Goal: Information Seeking & Learning: Learn about a topic

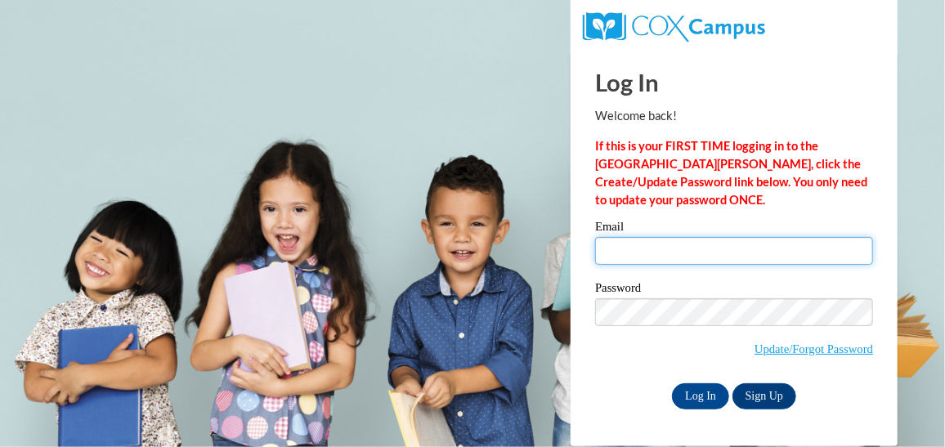
click at [620, 244] on input "Email" at bounding box center [734, 251] width 278 height 28
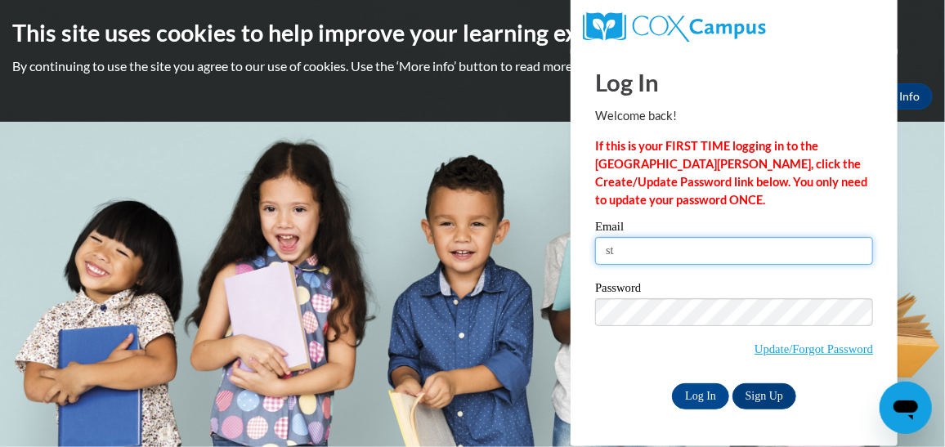
type input "sminter@lccaa.net"
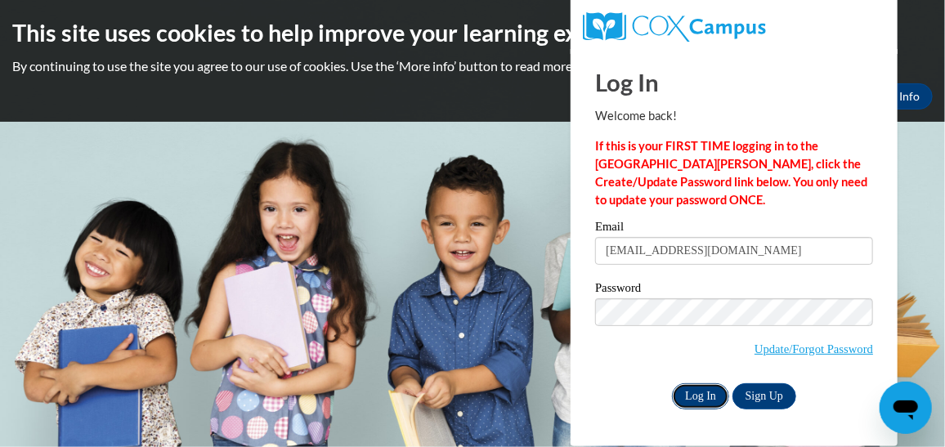
click at [693, 387] on input "Log In" at bounding box center [700, 397] width 57 height 26
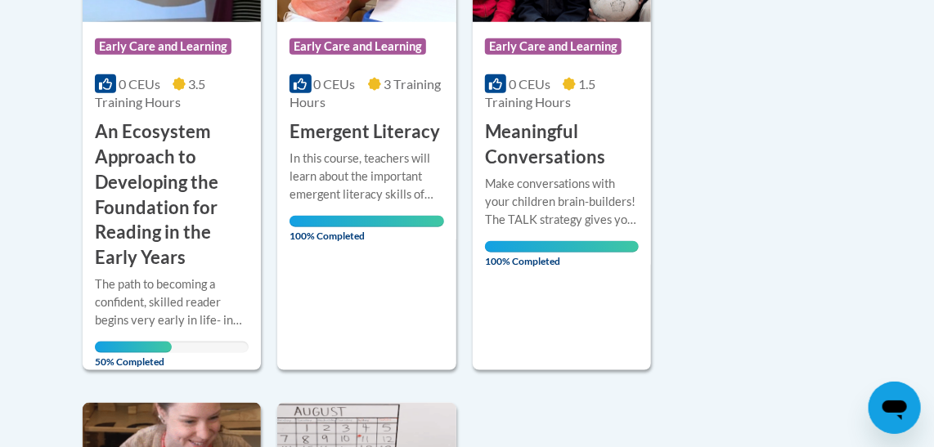
scroll to position [595, 0]
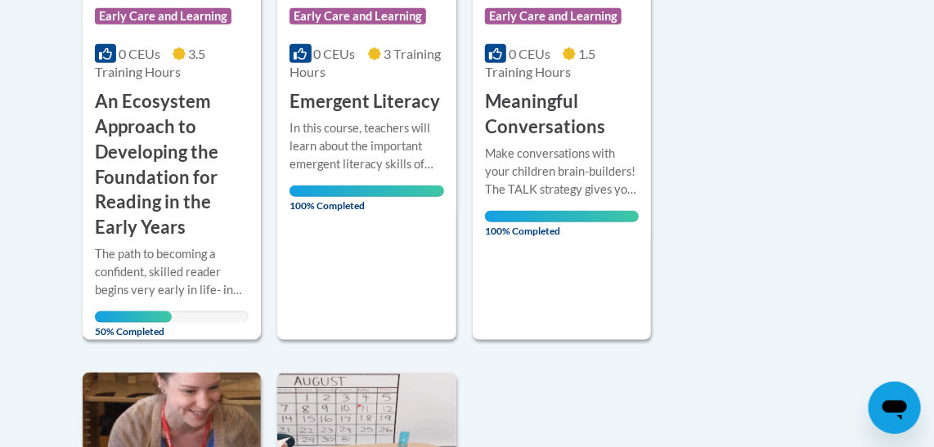
click at [133, 153] on h3 "An Ecosystem Approach to Developing the Foundation for Reading in the Early Yea…" at bounding box center [172, 164] width 154 height 151
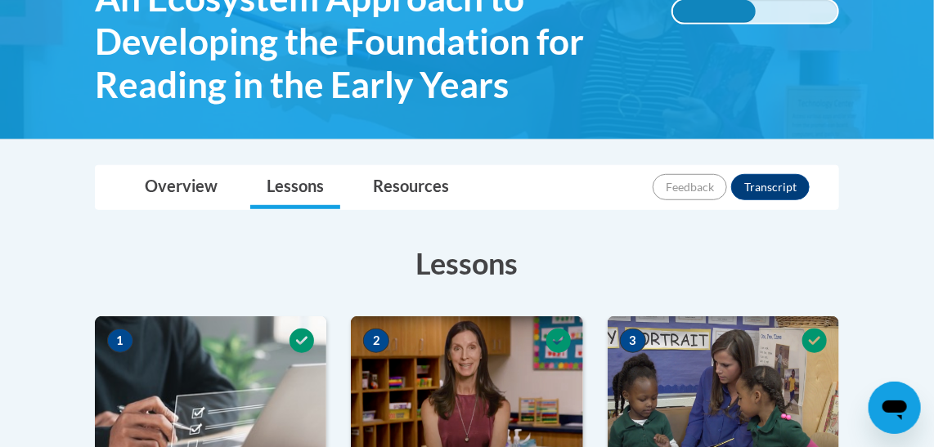
scroll to position [326, 0]
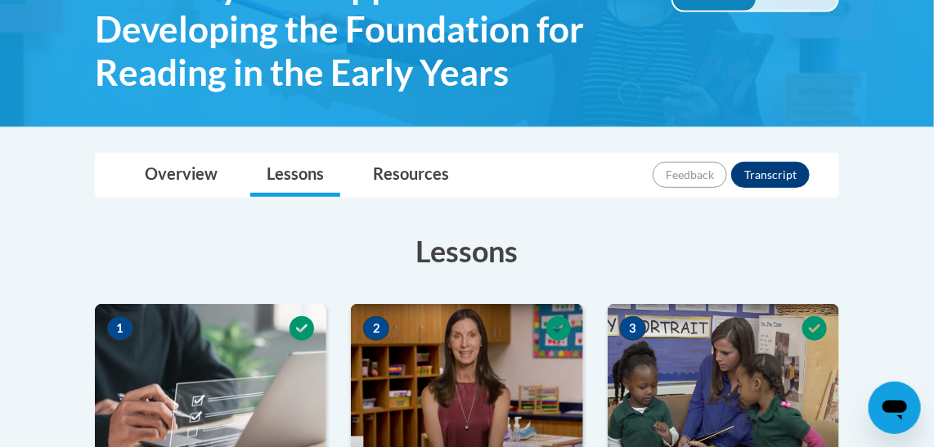
click at [135, 231] on h3 "Lessons" at bounding box center [467, 251] width 744 height 41
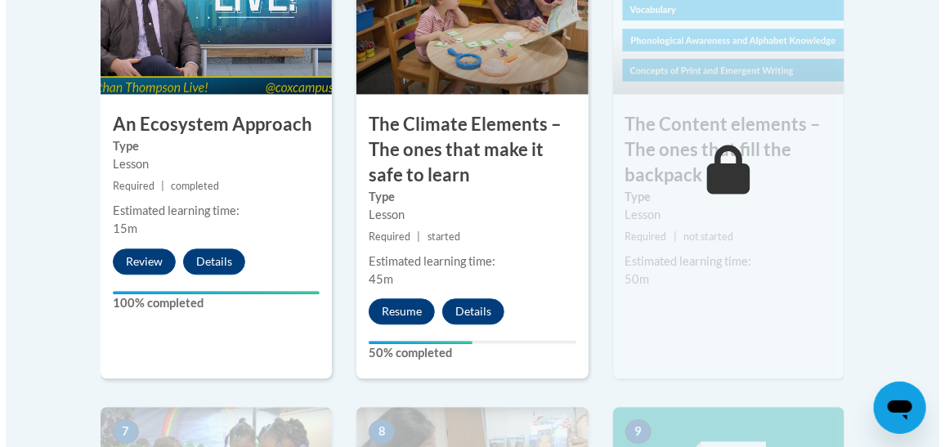
scroll to position [1189, 0]
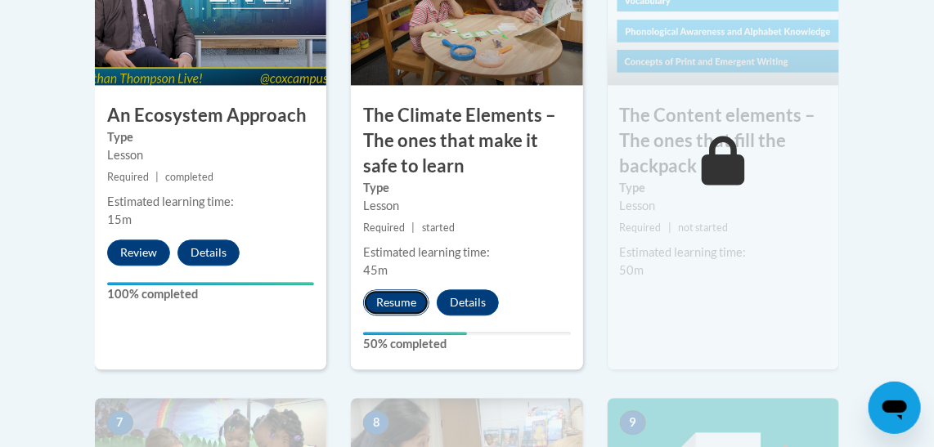
click at [391, 294] on button "Resume" at bounding box center [396, 303] width 66 height 26
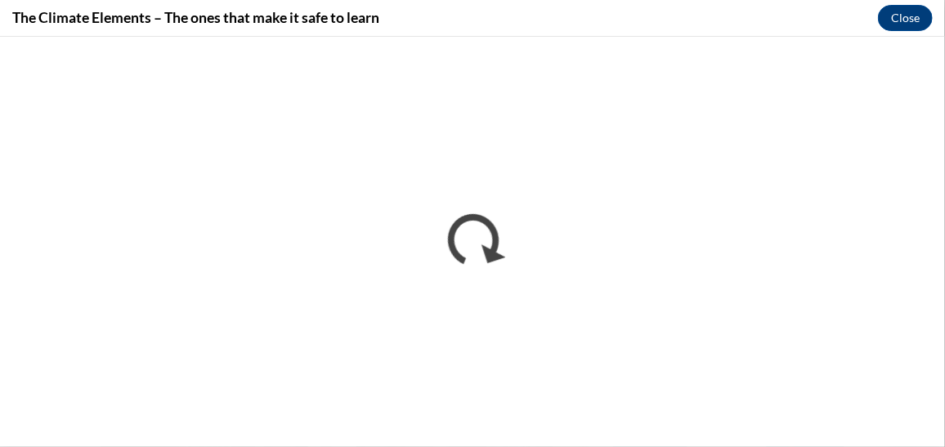
scroll to position [0, 0]
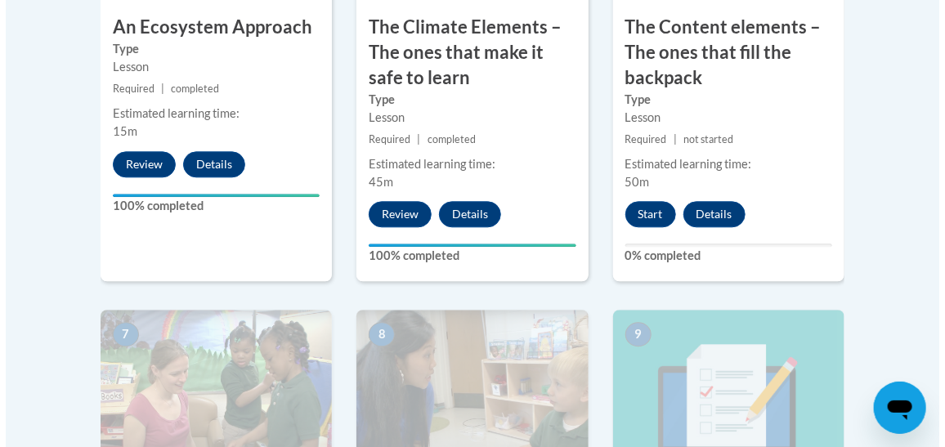
scroll to position [1287, 0]
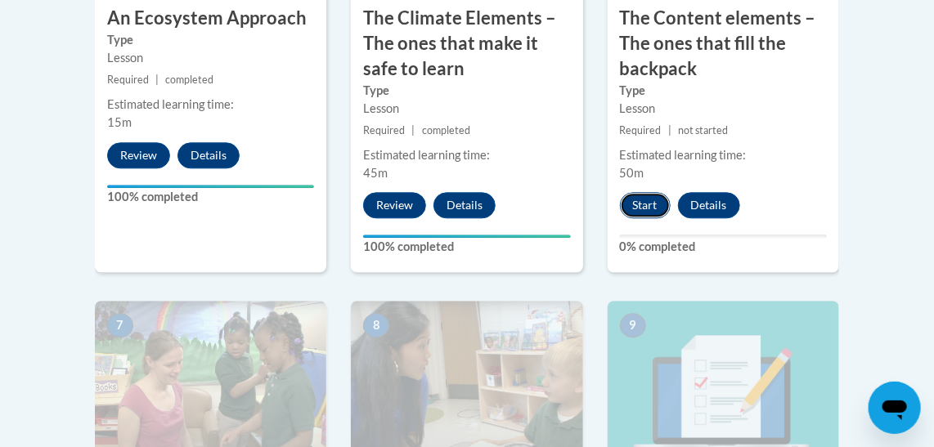
click at [655, 208] on button "Start" at bounding box center [645, 205] width 51 height 26
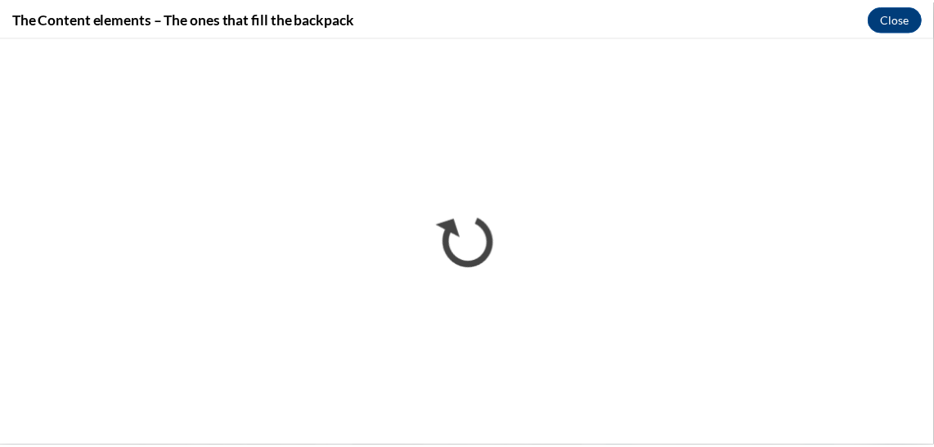
scroll to position [0, 0]
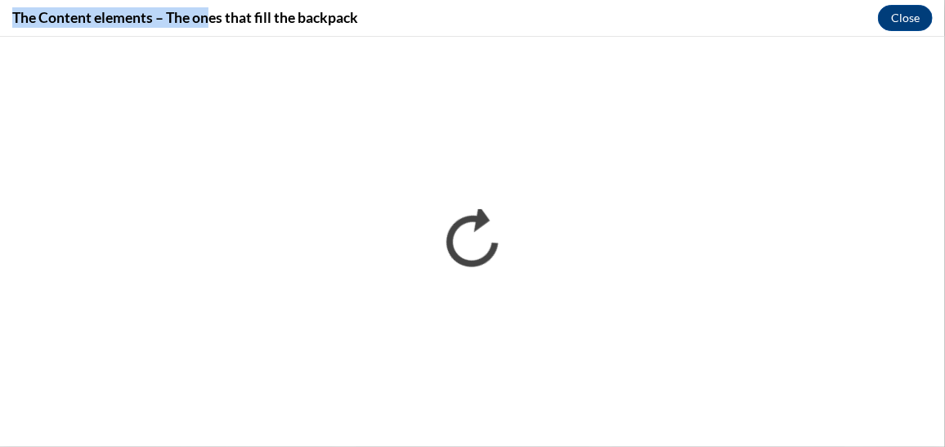
drag, startPoint x: 215, startPoint y: 13, endPoint x: 155, endPoint y: -47, distance: 85.0
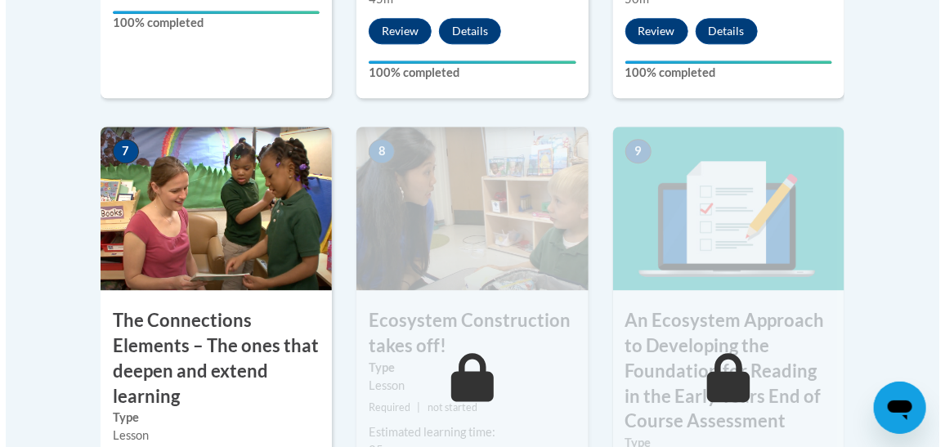
scroll to position [1675, 0]
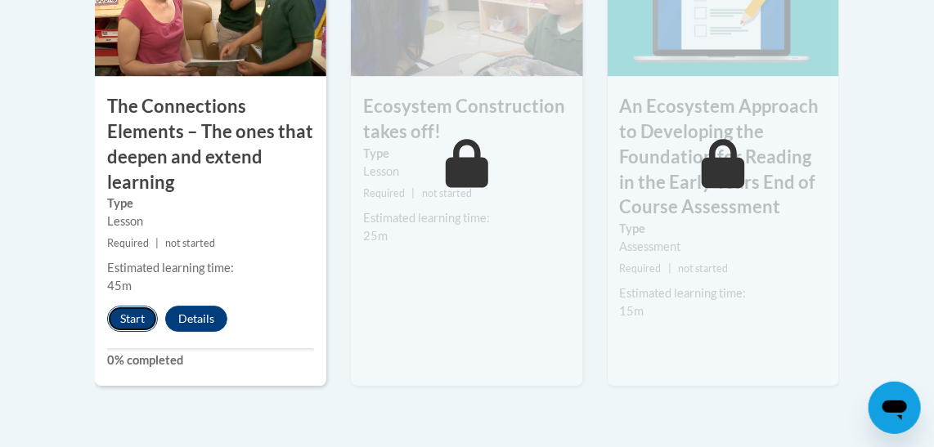
click at [141, 317] on button "Start" at bounding box center [132, 319] width 51 height 26
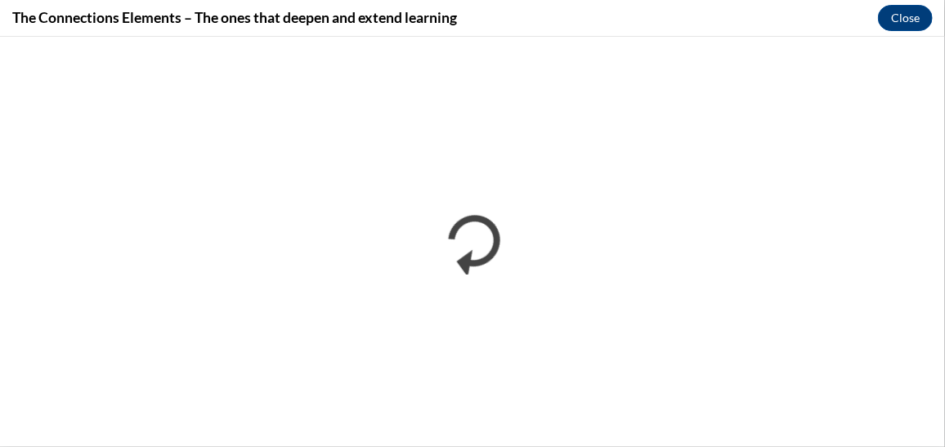
scroll to position [0, 0]
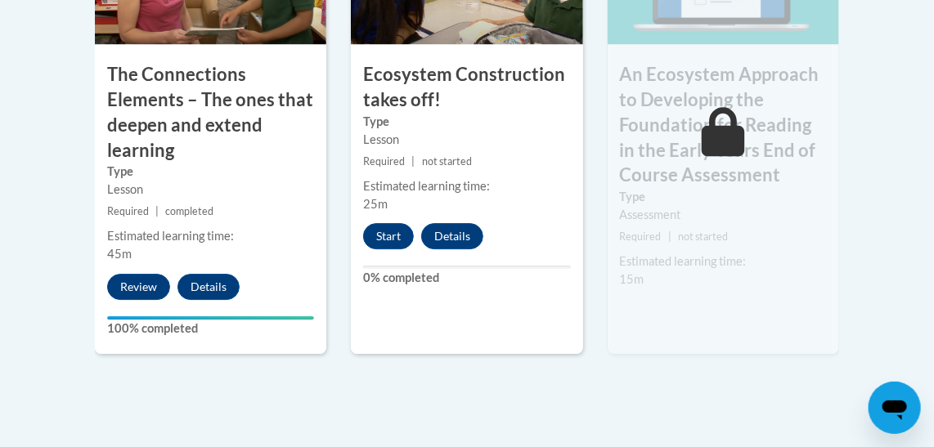
scroll to position [1701, 0]
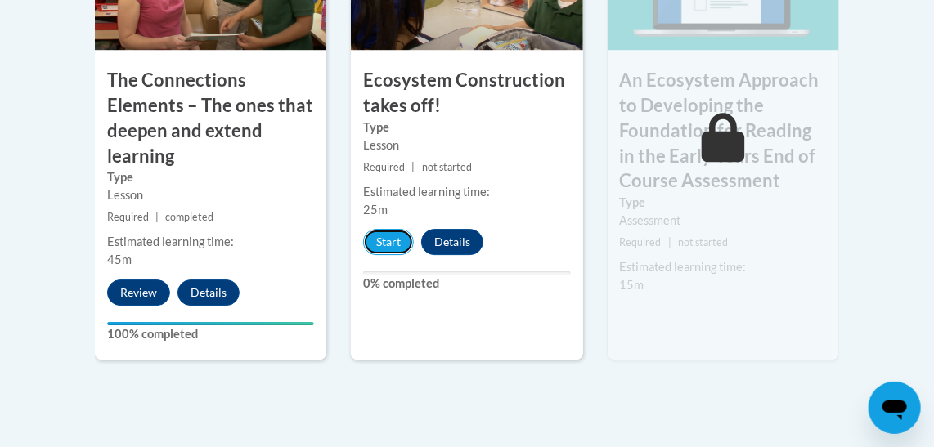
drag, startPoint x: 936, startPoint y: 43, endPoint x: 401, endPoint y: 245, distance: 572.1
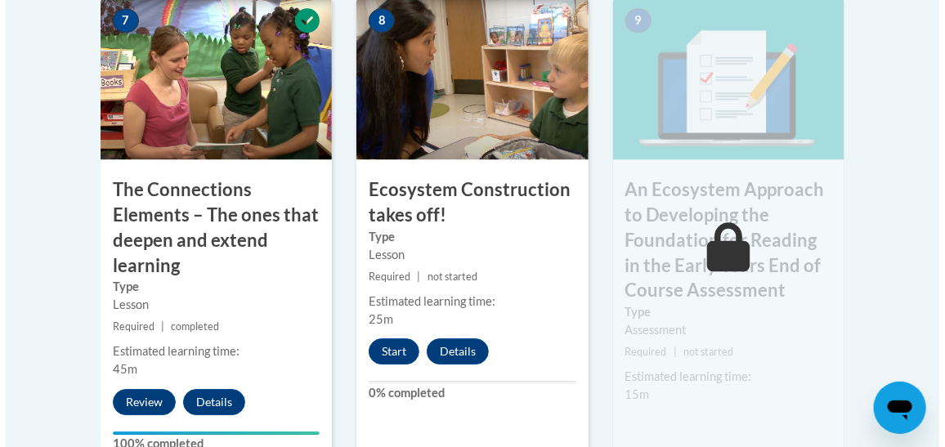
scroll to position [1595, 0]
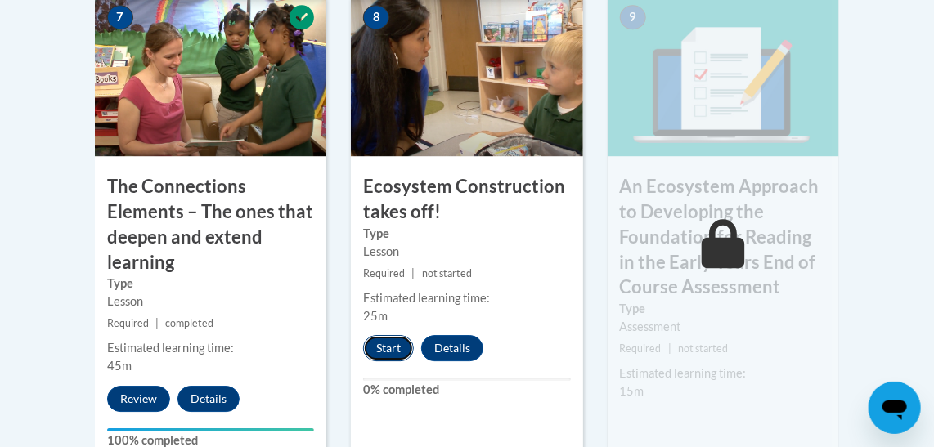
click at [396, 347] on button "Start" at bounding box center [388, 348] width 51 height 26
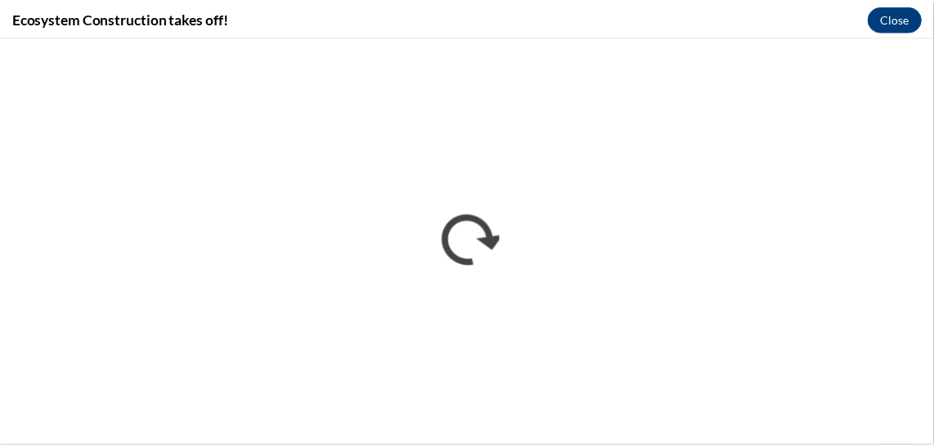
scroll to position [0, 0]
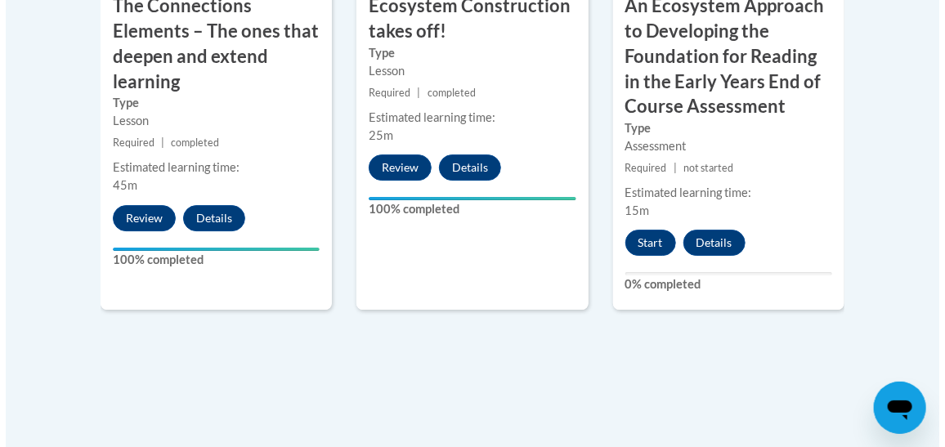
scroll to position [1754, 0]
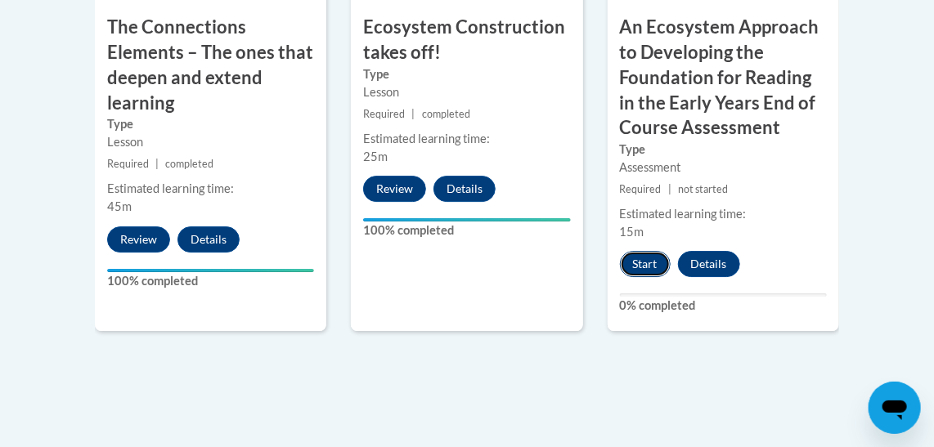
click at [648, 269] on button "Start" at bounding box center [645, 264] width 51 height 26
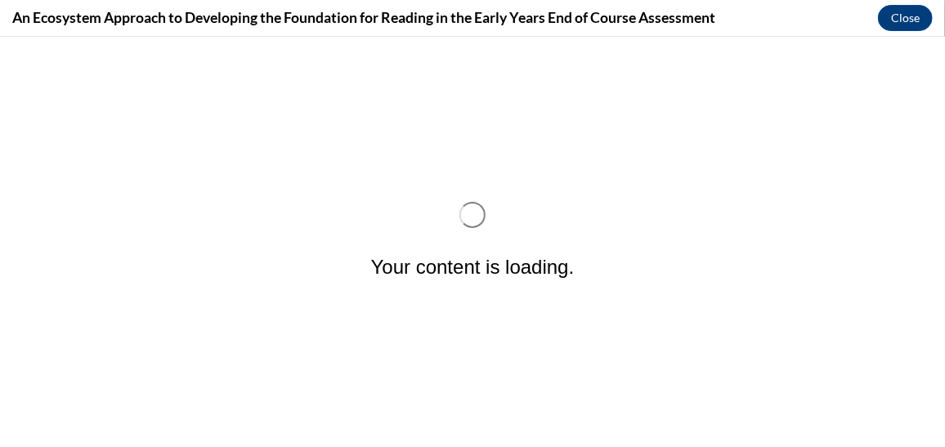
scroll to position [0, 0]
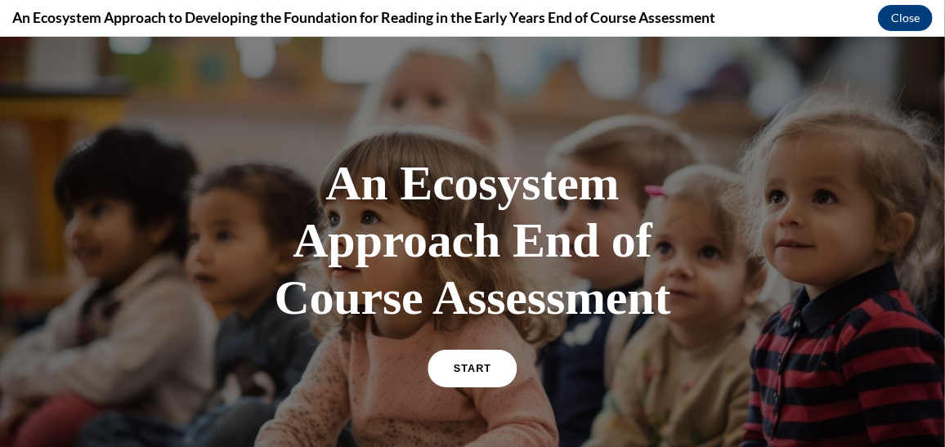
click at [475, 367] on span "START" at bounding box center [473, 368] width 38 height 12
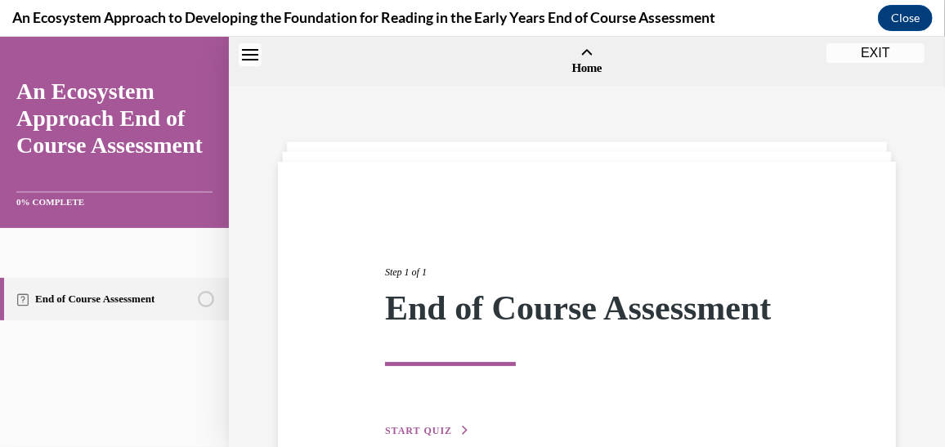
scroll to position [50, 0]
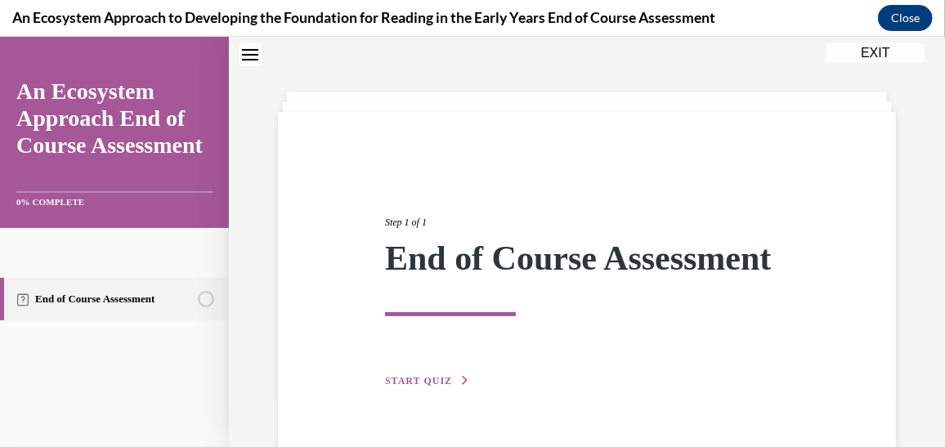
click at [421, 386] on span "START QUIZ" at bounding box center [418, 380] width 67 height 11
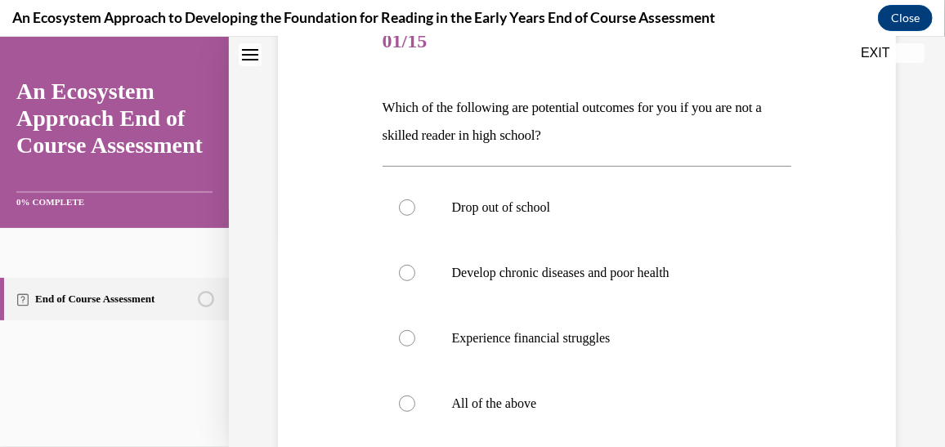
scroll to position [220, 0]
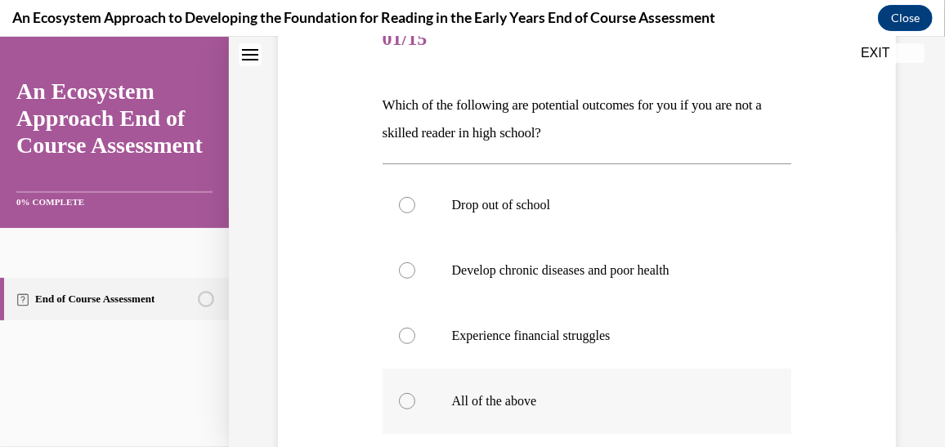
click at [469, 406] on p "All of the above" at bounding box center [601, 401] width 299 height 16
click at [415, 406] on input "All of the above" at bounding box center [407, 401] width 16 height 16
radio input "true"
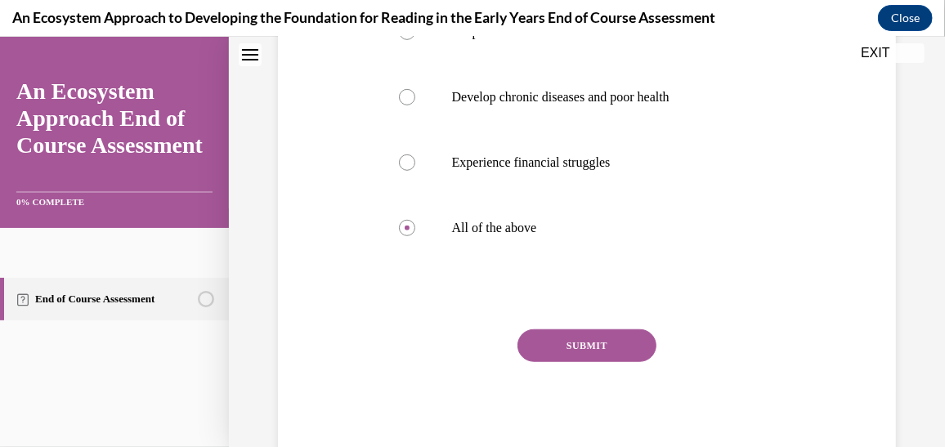
scroll to position [398, 0]
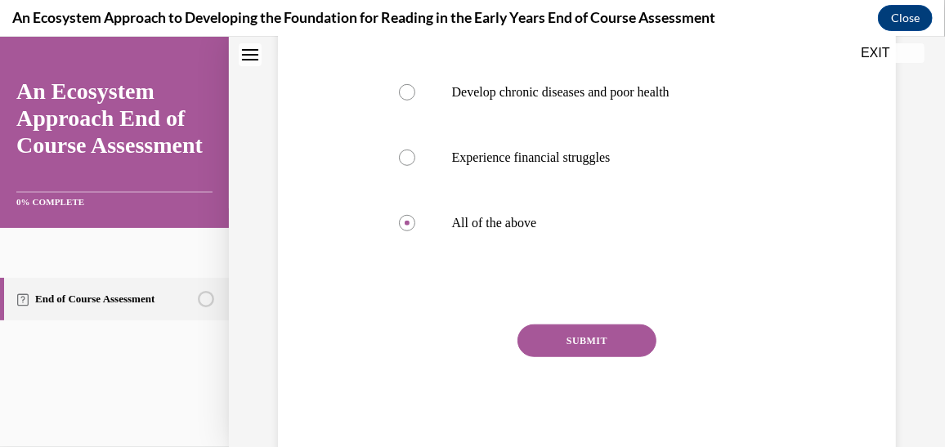
click at [591, 331] on button "SUBMIT" at bounding box center [587, 340] width 139 height 33
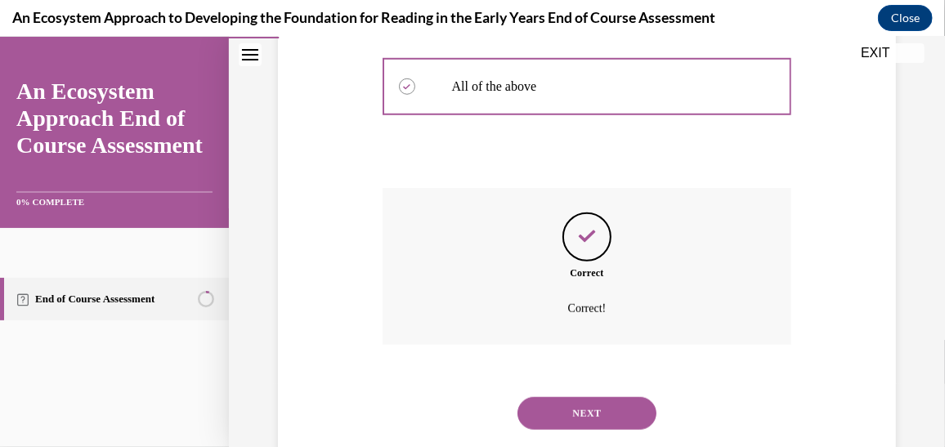
scroll to position [573, 0]
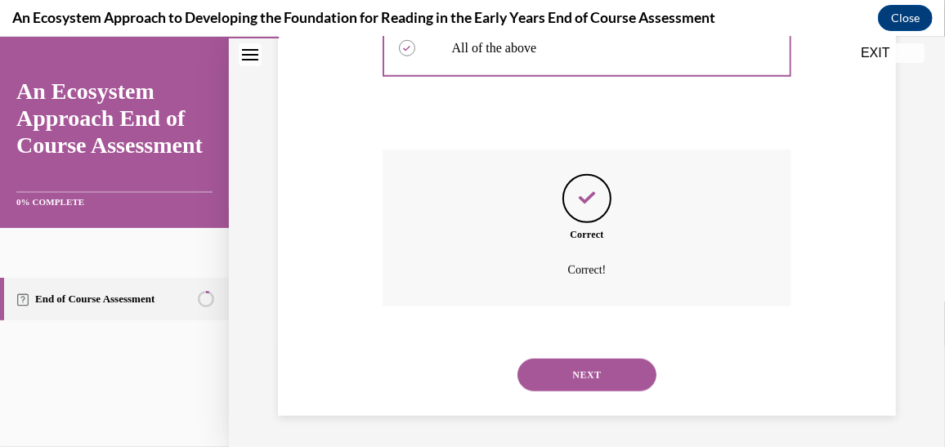
click at [587, 374] on button "NEXT" at bounding box center [587, 374] width 139 height 33
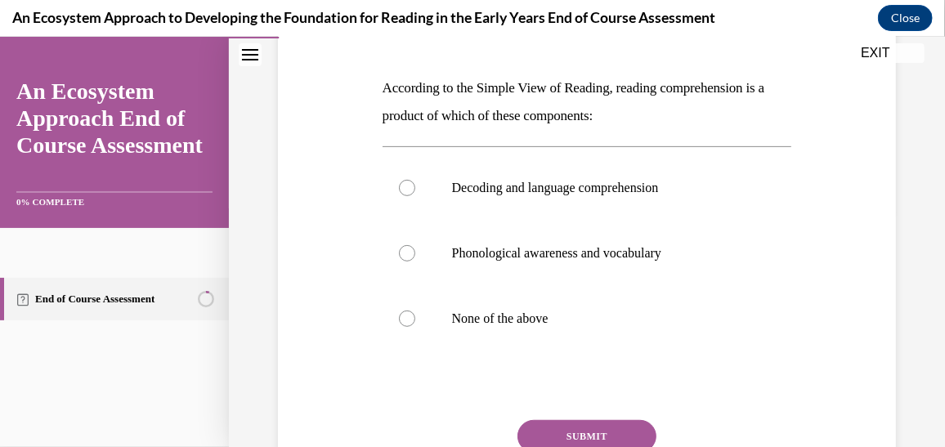
scroll to position [246, 0]
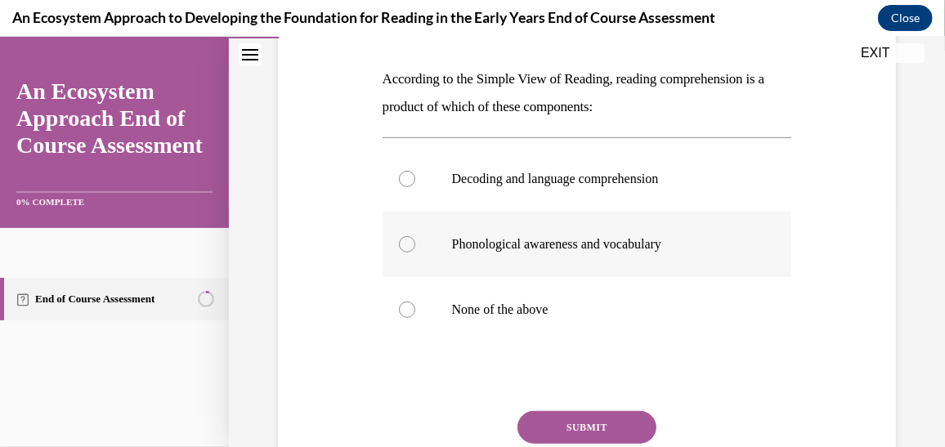
click at [569, 243] on p "Phonological awareness and vocabulary" at bounding box center [601, 244] width 299 height 16
click at [415, 243] on input "Phonological awareness and vocabulary" at bounding box center [407, 244] width 16 height 16
radio input "true"
click at [585, 414] on button "SUBMIT" at bounding box center [587, 427] width 139 height 33
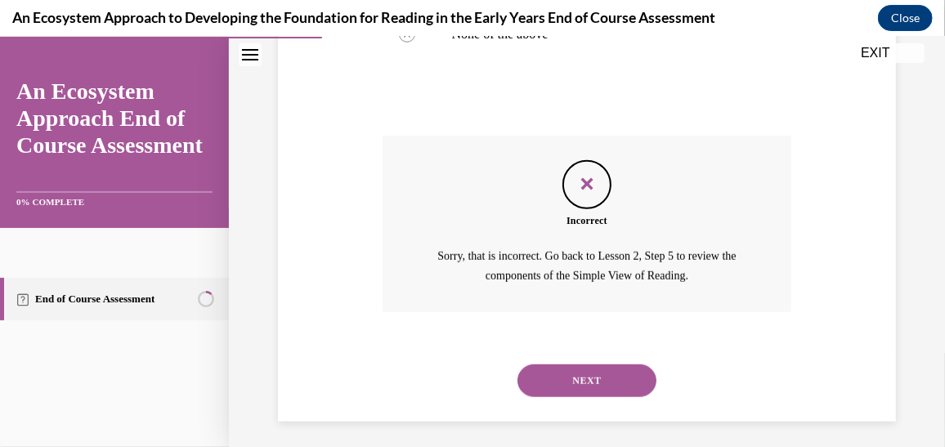
scroll to position [528, 0]
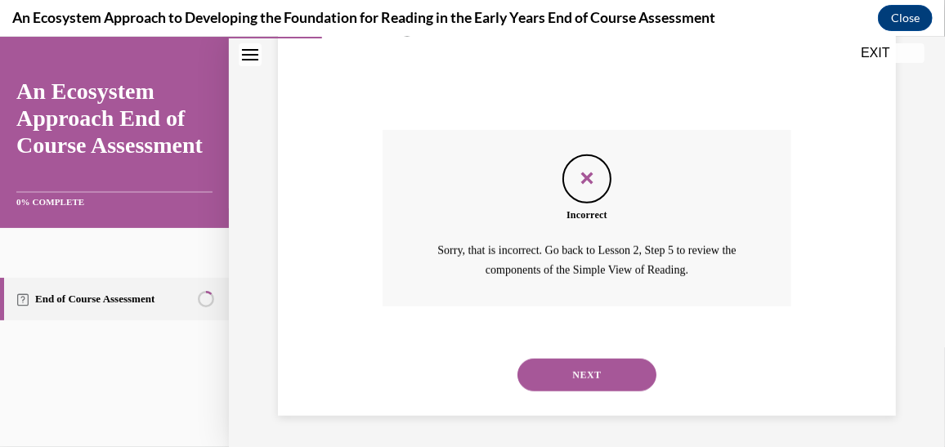
click at [595, 370] on button "NEXT" at bounding box center [587, 374] width 139 height 33
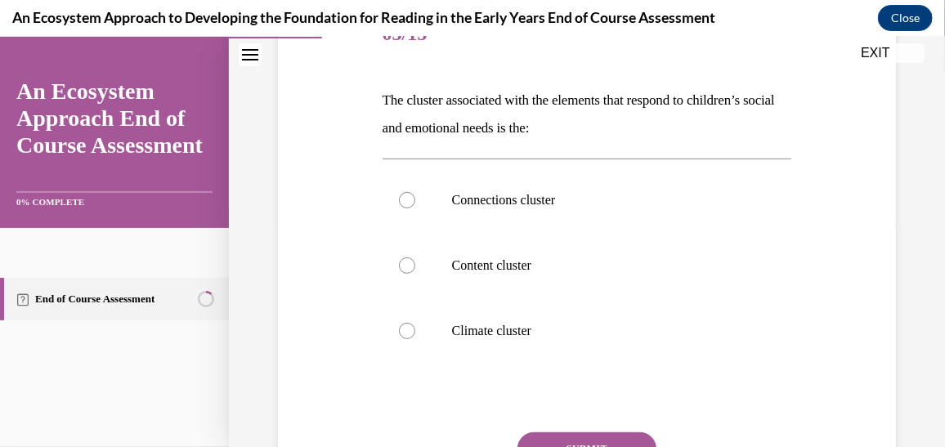
scroll to position [226, 0]
click at [508, 332] on p "Climate cluster" at bounding box center [601, 329] width 299 height 16
click at [415, 332] on input "Climate cluster" at bounding box center [407, 329] width 16 height 16
radio input "true"
click at [544, 435] on button "SUBMIT" at bounding box center [587, 447] width 139 height 33
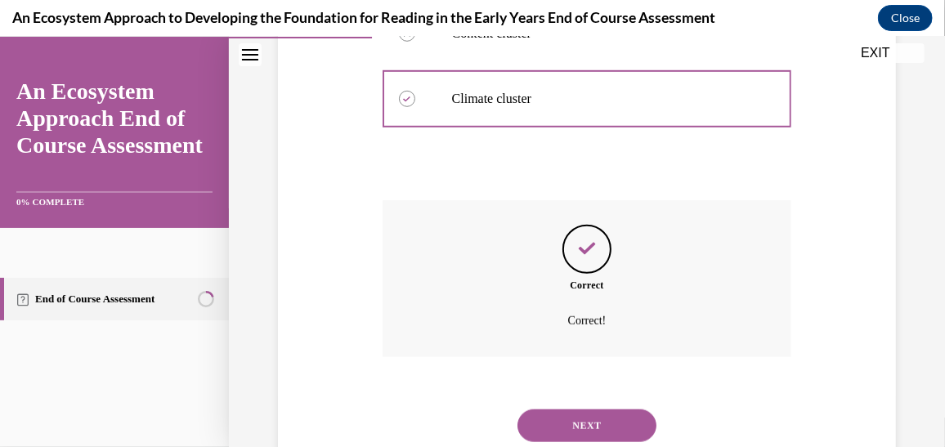
scroll to position [508, 0]
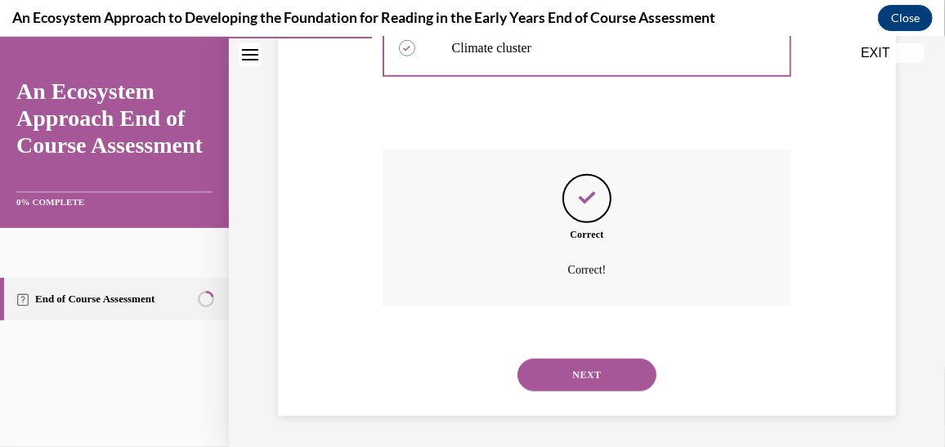
click at [578, 366] on button "NEXT" at bounding box center [587, 374] width 139 height 33
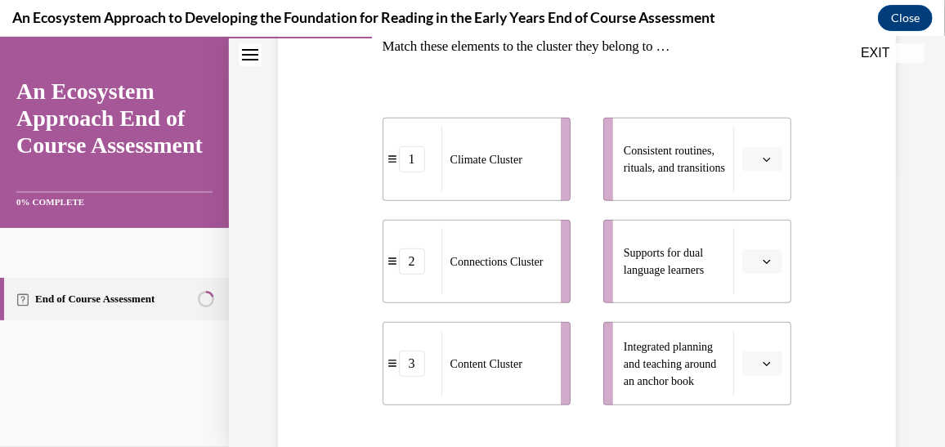
scroll to position [288, 0]
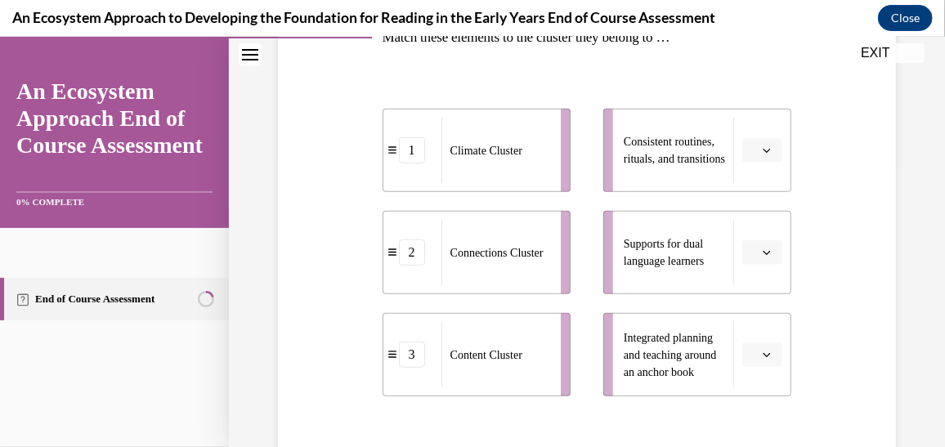
click at [764, 148] on icon "button" at bounding box center [767, 150] width 7 height 4
drag, startPoint x: 757, startPoint y: 249, endPoint x: 783, endPoint y: 249, distance: 25.4
click at [783, 249] on div "Question 04/15 Match these elements to the cluster they belong to … 1 Climate C…" at bounding box center [588, 256] width 418 height 685
click at [763, 153] on icon "button" at bounding box center [767, 150] width 8 height 8
click at [749, 285] on span "3" at bounding box center [748, 283] width 6 height 13
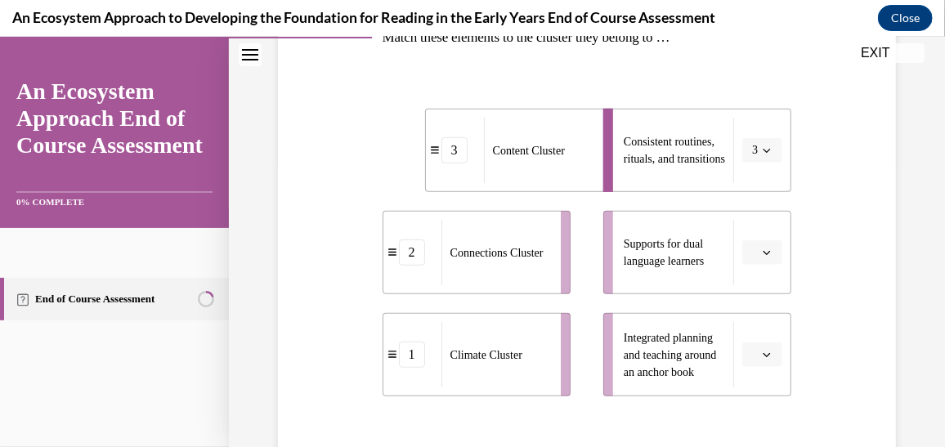
click at [763, 357] on icon "button" at bounding box center [767, 354] width 8 height 8
click at [756, 254] on div "1" at bounding box center [752, 252] width 40 height 33
click at [851, 342] on div "Question 04/15 Match these elements to the cluster they belong to … 3 Content C…" at bounding box center [587, 244] width 626 height 709
click at [763, 248] on icon "button" at bounding box center [767, 252] width 8 height 8
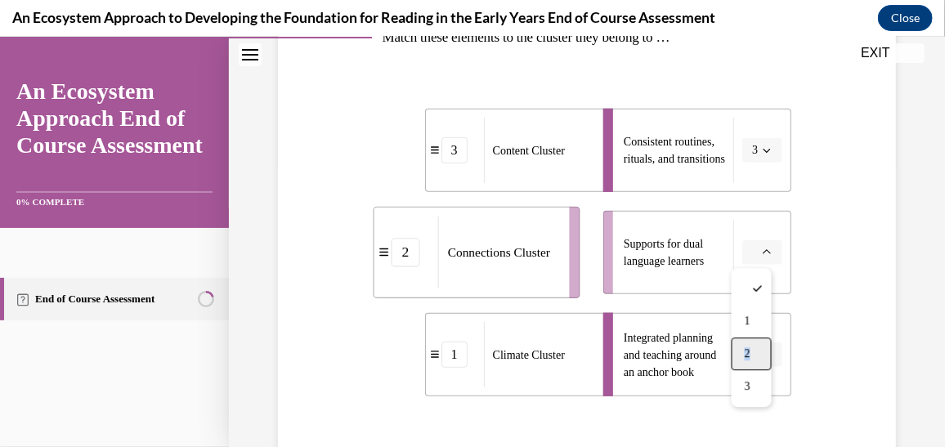
drag, startPoint x: 751, startPoint y: 344, endPoint x: 748, endPoint y: 357, distance: 13.3
click at [748, 357] on span "2" at bounding box center [748, 353] width 6 height 13
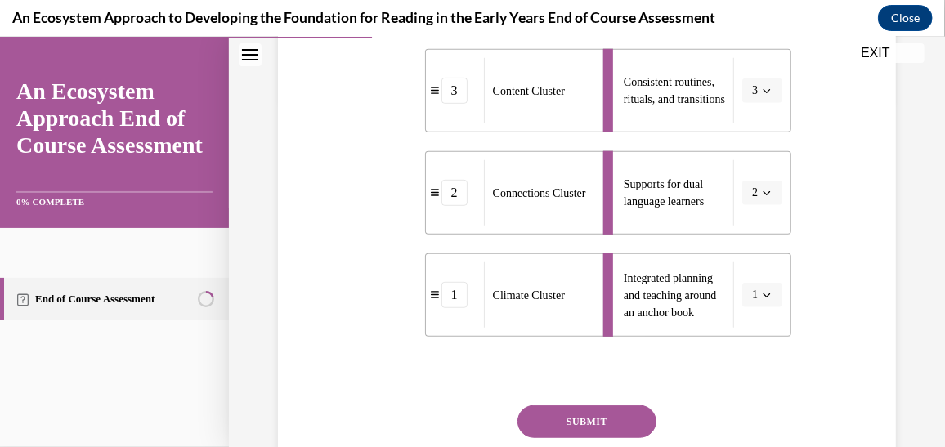
scroll to position [377, 0]
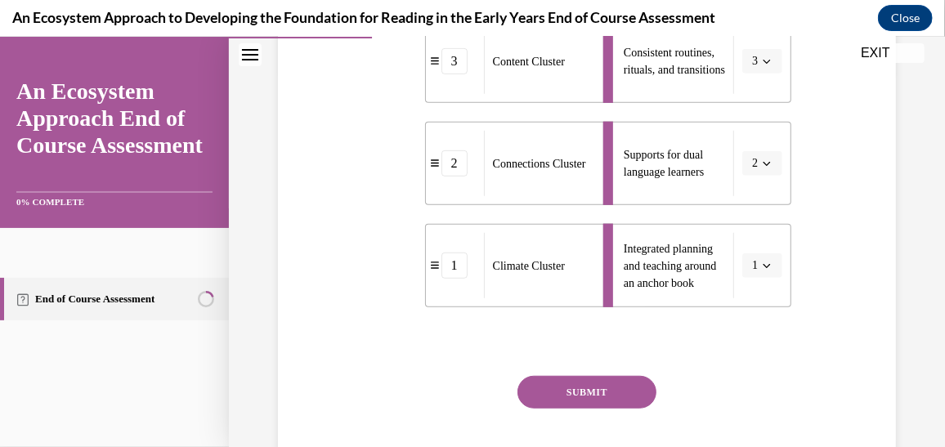
click at [534, 393] on button "SUBMIT" at bounding box center [587, 391] width 139 height 33
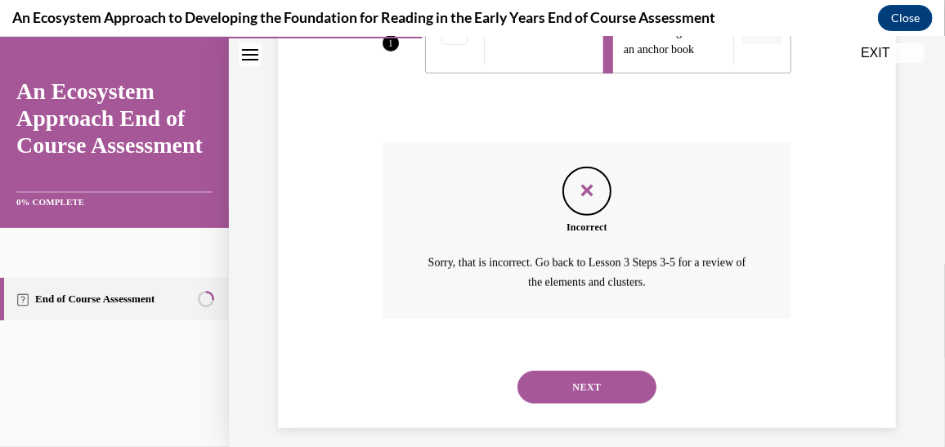
scroll to position [624, 0]
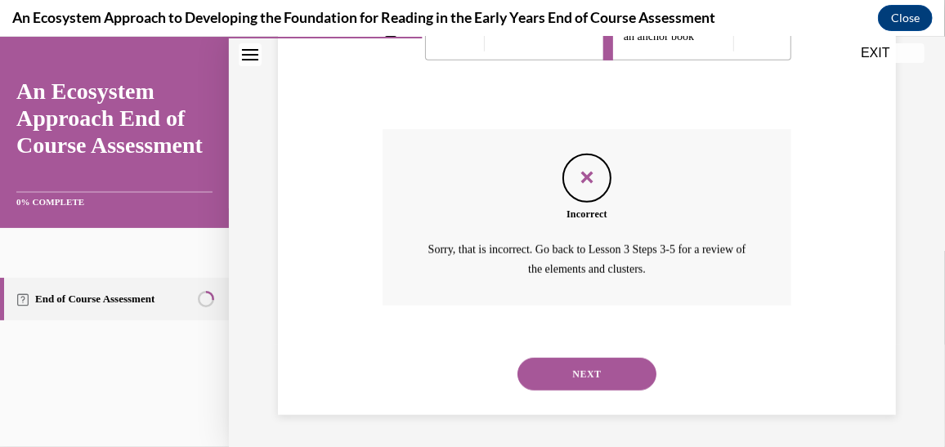
click at [547, 373] on button "NEXT" at bounding box center [587, 373] width 139 height 33
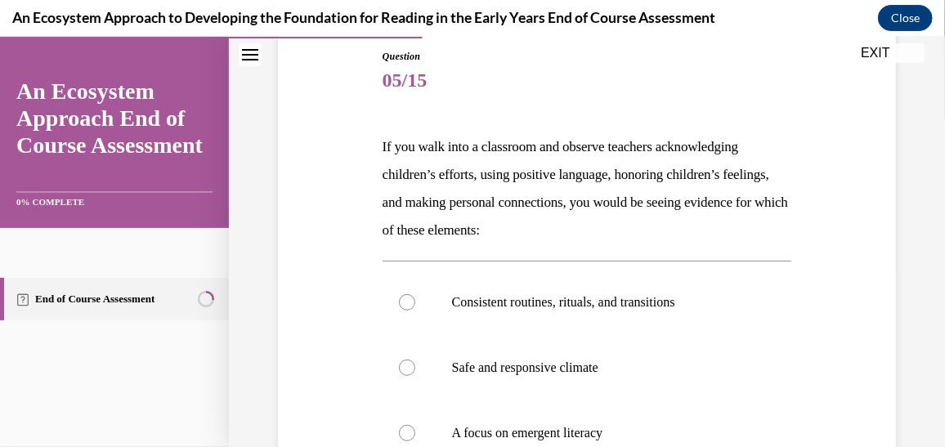
scroll to position [277, 0]
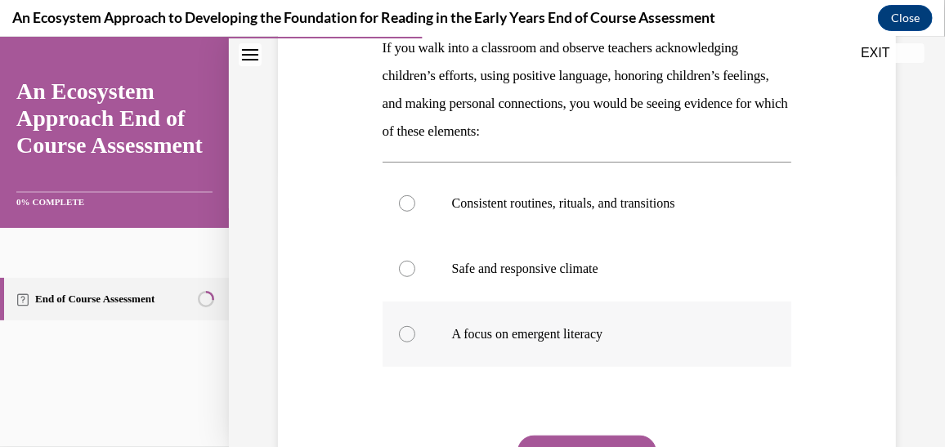
click at [579, 326] on p "A focus on emergent literacy" at bounding box center [601, 334] width 299 height 16
click at [415, 326] on input "A focus on emergent literacy" at bounding box center [407, 334] width 16 height 16
radio input "true"
click at [595, 435] on button "SUBMIT" at bounding box center [587, 451] width 139 height 33
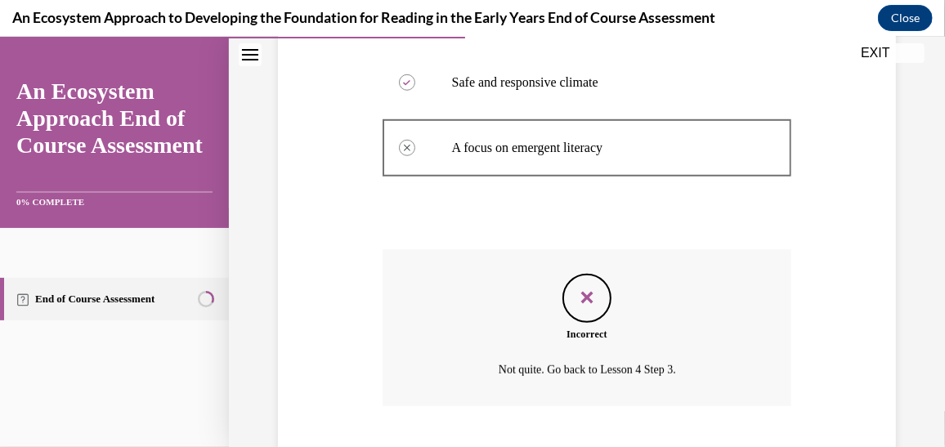
scroll to position [564, 0]
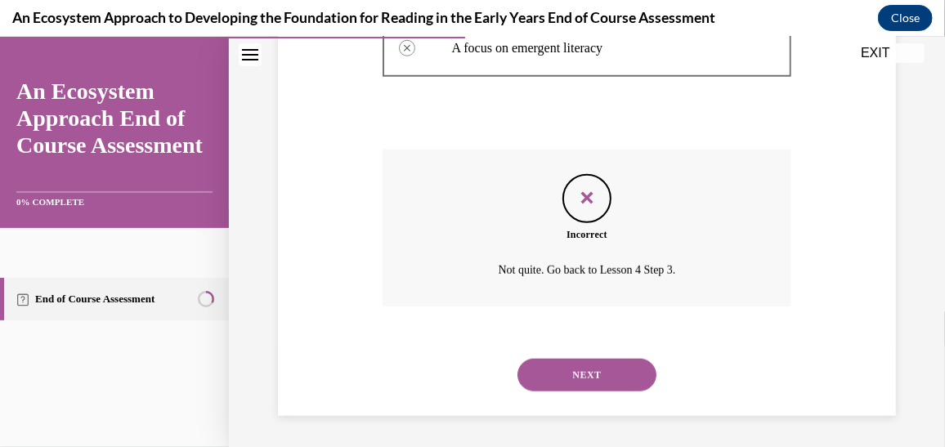
click at [581, 374] on button "NEXT" at bounding box center [587, 374] width 139 height 33
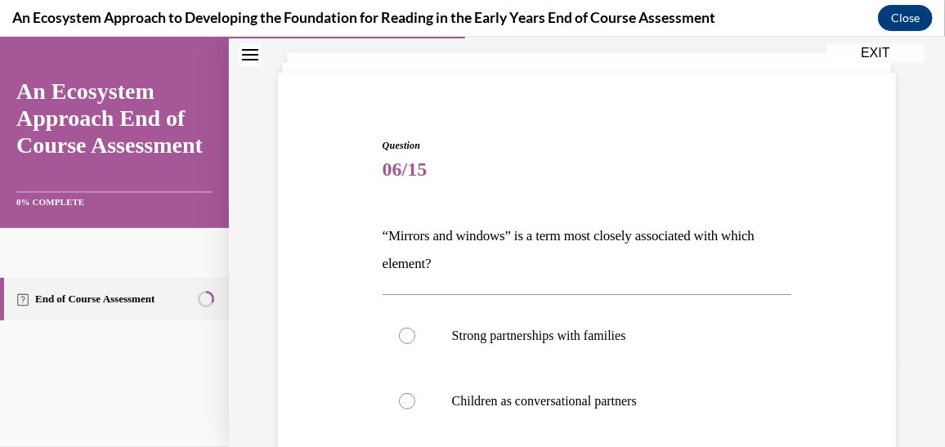
scroll to position [218, 0]
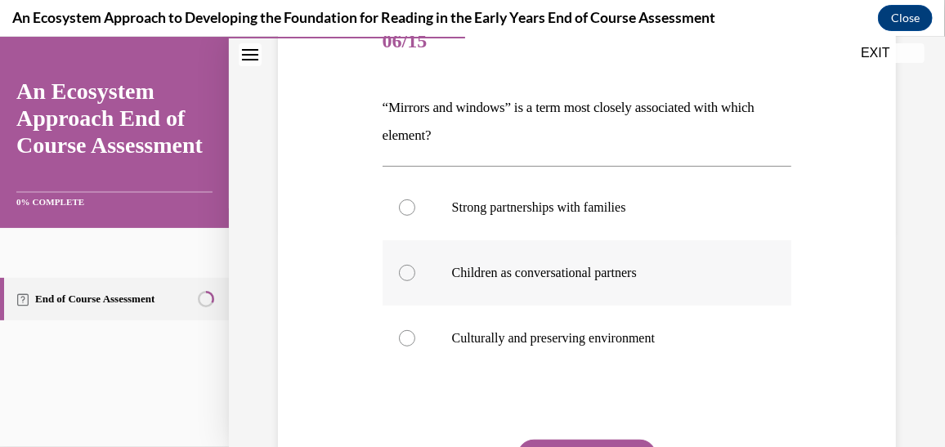
click at [577, 272] on p "Children as conversational partners" at bounding box center [601, 272] width 299 height 16
click at [415, 272] on input "Children as conversational partners" at bounding box center [407, 272] width 16 height 16
radio input "true"
click at [583, 325] on label "Culturally and preserving environment" at bounding box center [588, 337] width 410 height 65
click at [415, 330] on input "Culturally and preserving environment" at bounding box center [407, 338] width 16 height 16
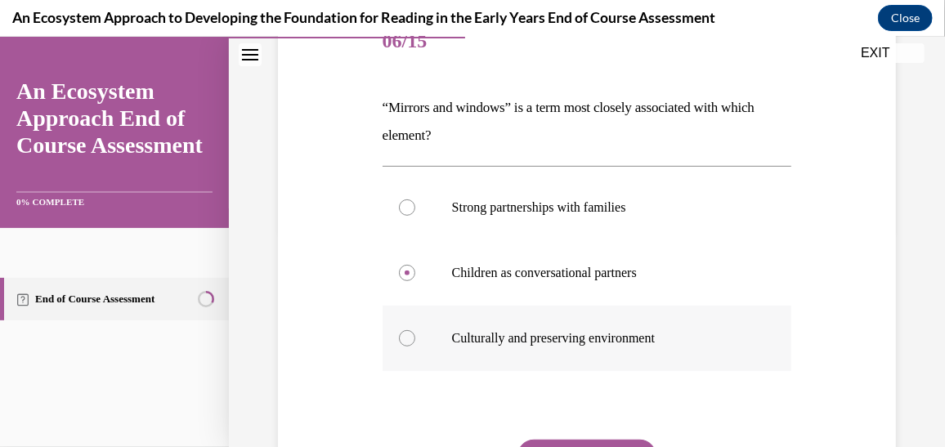
radio input "true"
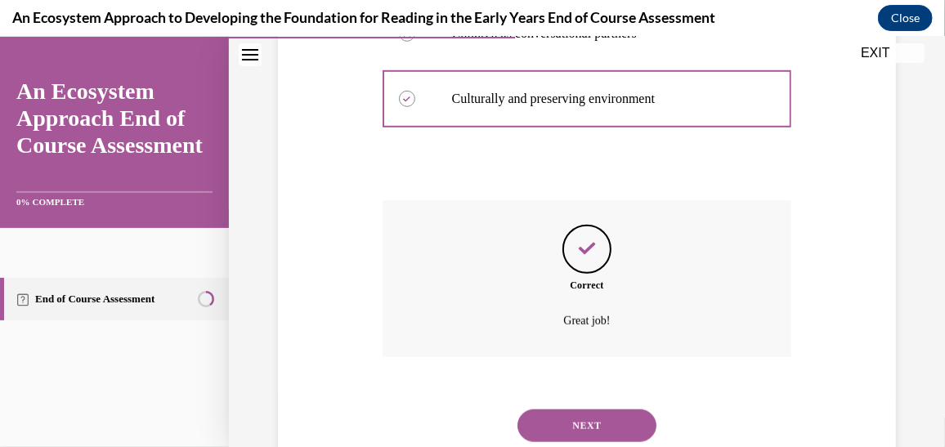
scroll to position [508, 0]
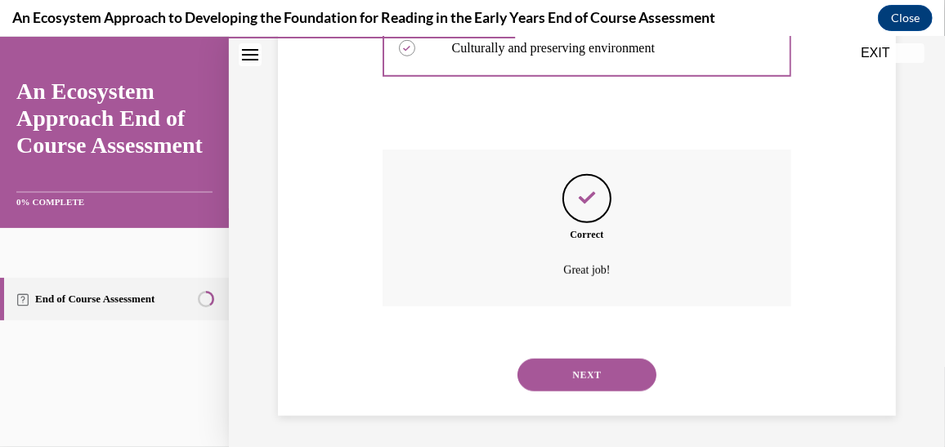
click at [591, 361] on button "NEXT" at bounding box center [587, 374] width 139 height 33
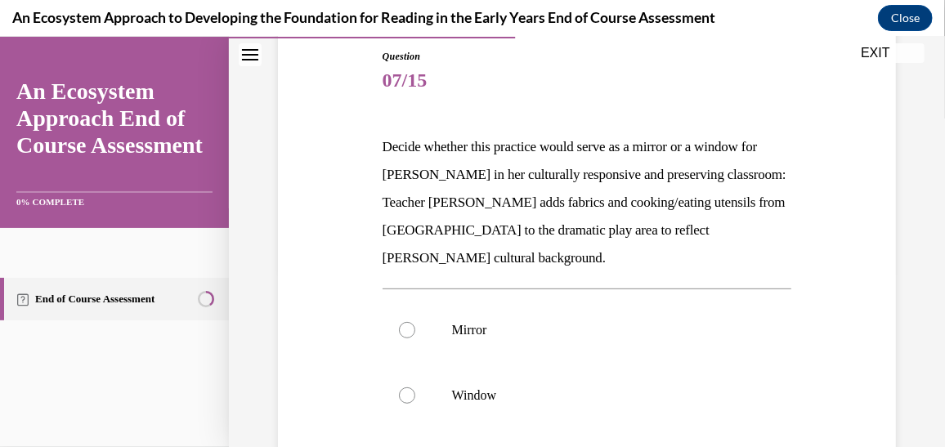
scroll to position [297, 0]
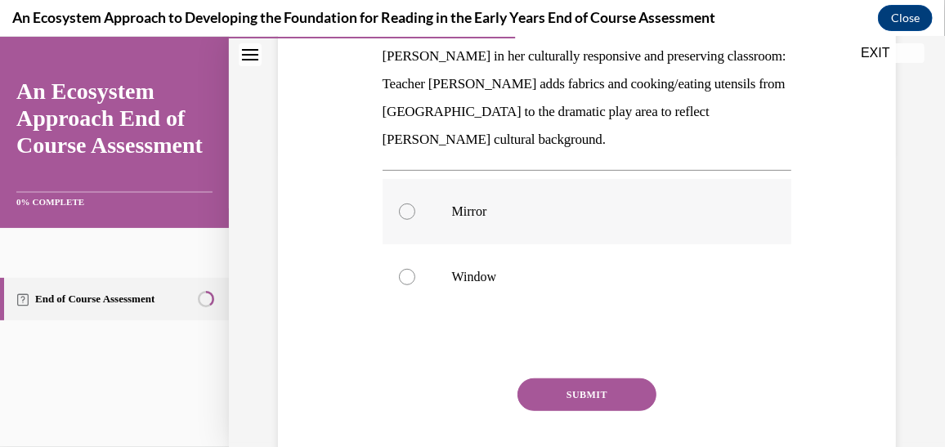
click at [481, 203] on p "Mirror" at bounding box center [601, 211] width 299 height 16
click at [415, 203] on input "Mirror" at bounding box center [407, 211] width 16 height 16
radio input "true"
click at [526, 378] on button "SUBMIT" at bounding box center [587, 394] width 139 height 33
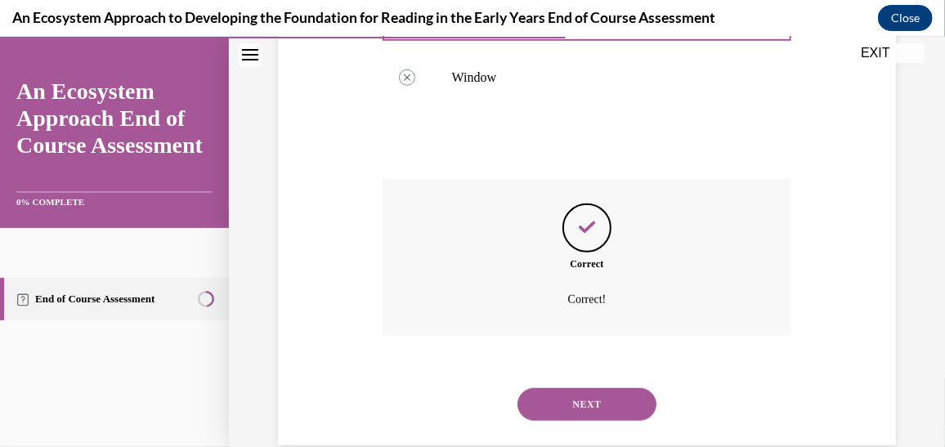
scroll to position [498, 0]
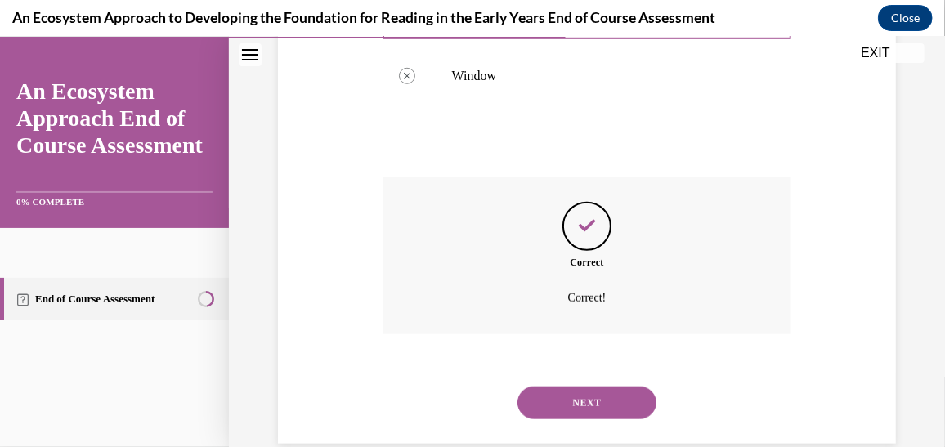
click at [527, 386] on button "NEXT" at bounding box center [587, 402] width 139 height 33
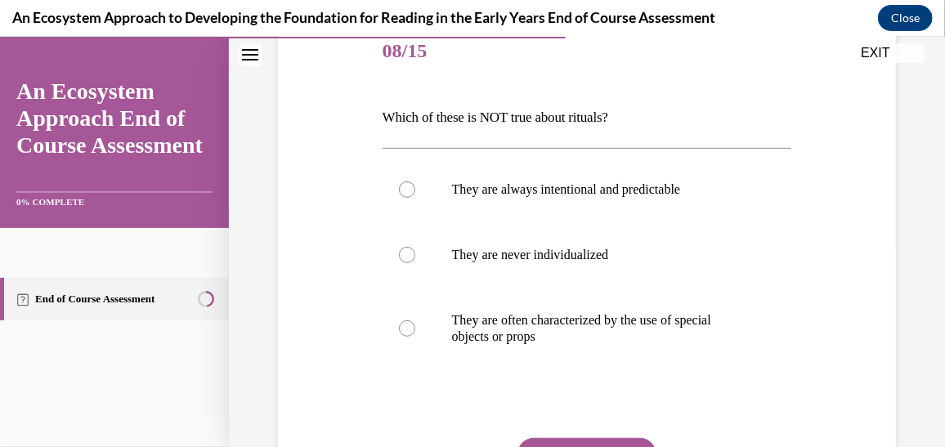
scroll to position [237, 0]
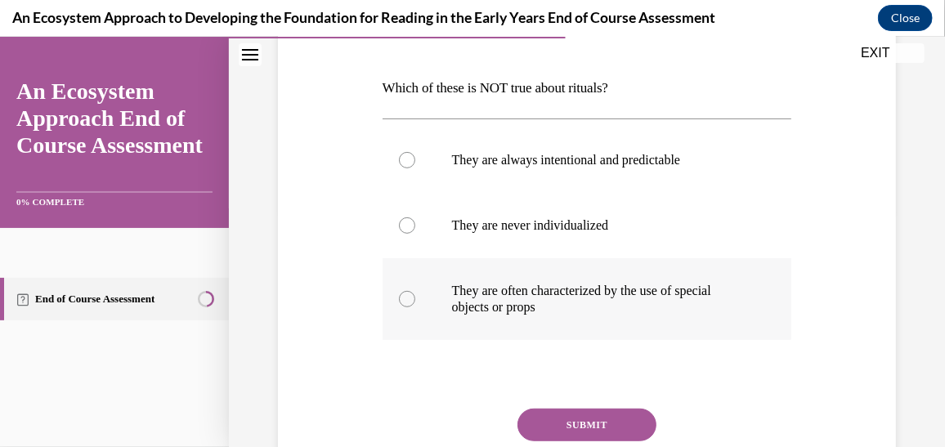
click at [649, 282] on p "They are often characterized by the use of special objects or props" at bounding box center [601, 298] width 299 height 33
click at [415, 290] on input "They are often characterized by the use of special objects or props" at bounding box center [407, 298] width 16 height 16
radio input "true"
click at [626, 409] on button "SUBMIT" at bounding box center [587, 424] width 139 height 33
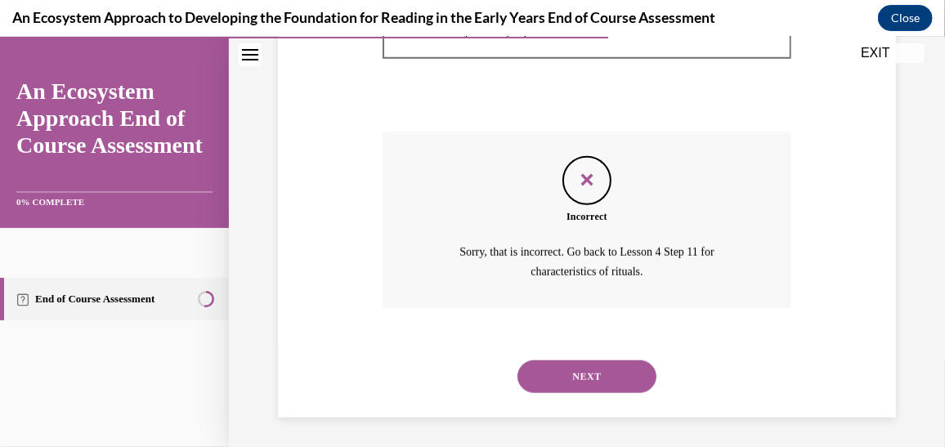
scroll to position [516, 0]
click at [621, 375] on button "NEXT" at bounding box center [587, 374] width 139 height 33
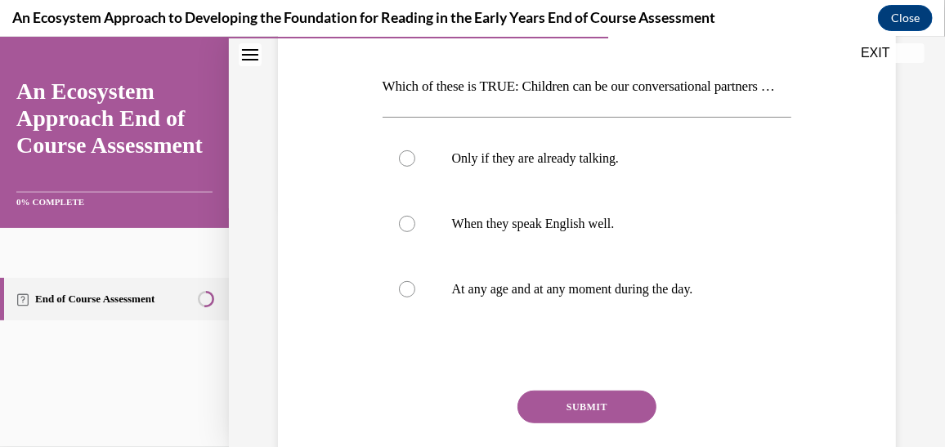
scroll to position [230, 0]
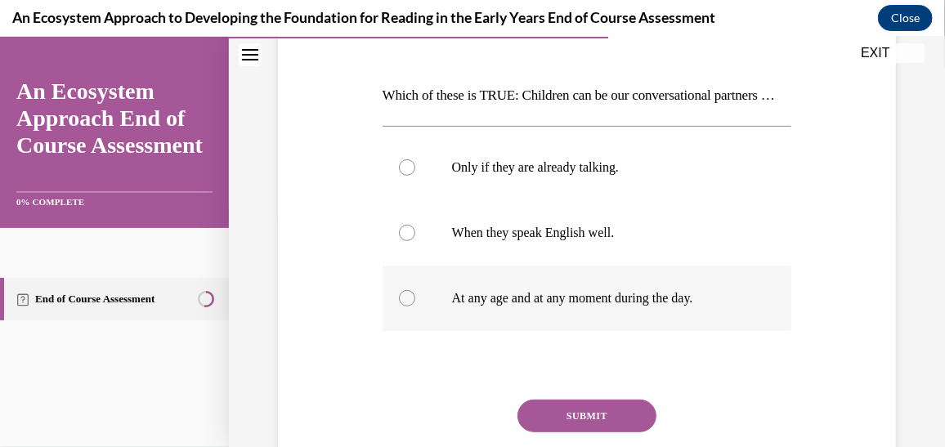
click at [555, 306] on p "At any age and at any moment during the day." at bounding box center [601, 298] width 299 height 16
click at [415, 306] on input "At any age and at any moment during the day." at bounding box center [407, 298] width 16 height 16
radio input "true"
click at [564, 432] on button "SUBMIT" at bounding box center [587, 415] width 139 height 33
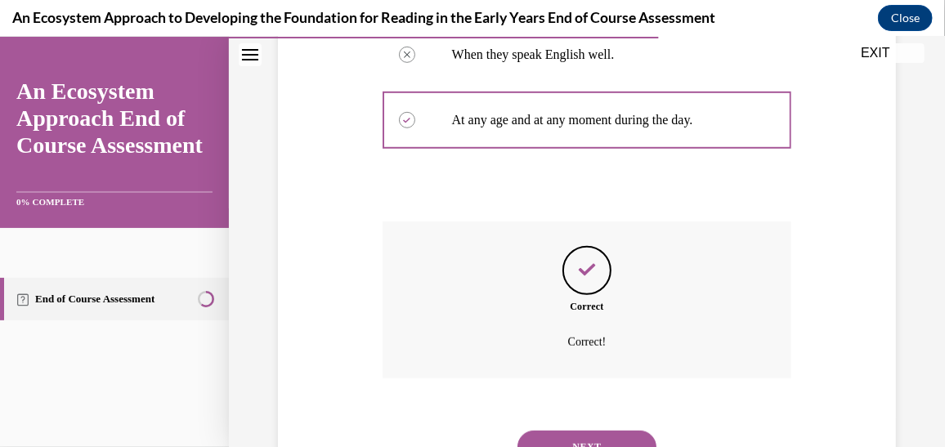
scroll to position [508, 0]
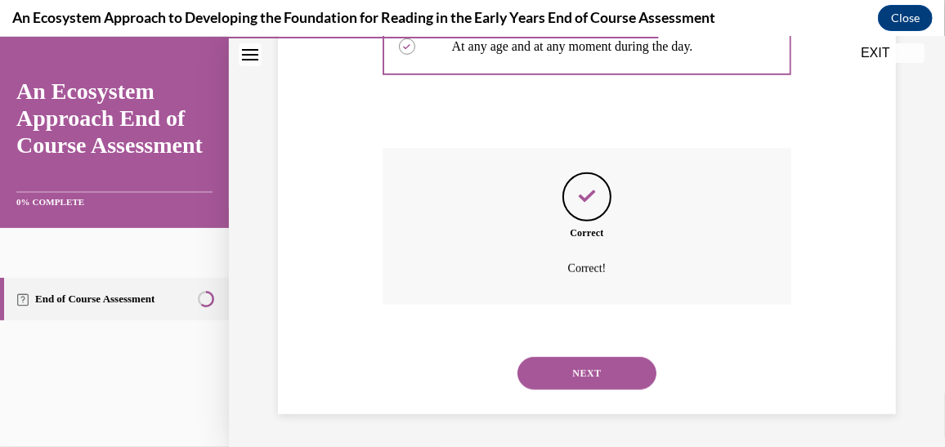
click at [569, 388] on button "NEXT" at bounding box center [587, 373] width 139 height 33
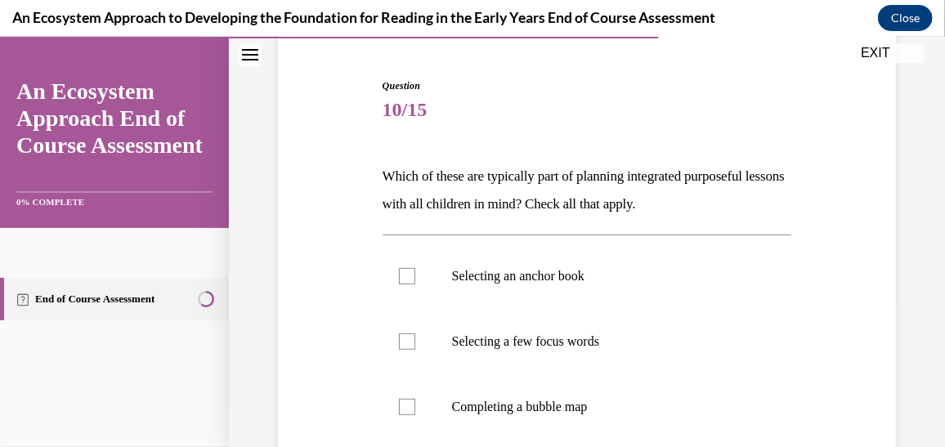
scroll to position [258, 0]
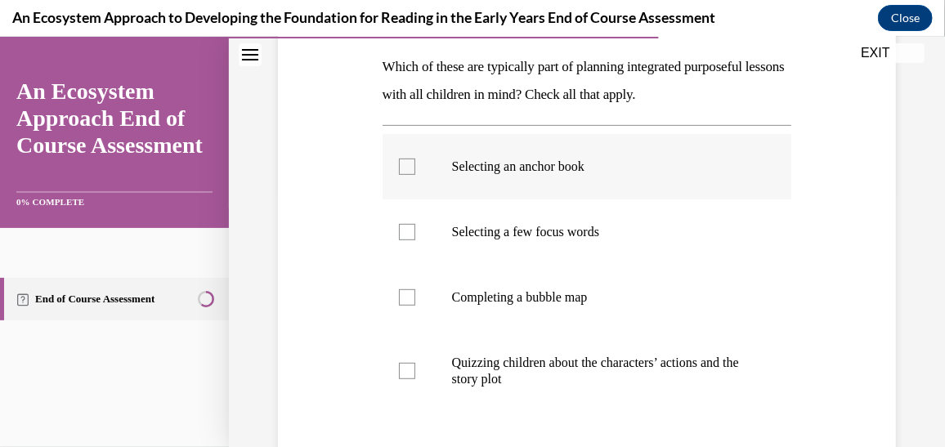
click at [503, 158] on p "Selecting an anchor book" at bounding box center [601, 166] width 299 height 16
click at [415, 158] on input "Selecting an anchor book" at bounding box center [407, 166] width 16 height 16
checkbox input "true"
click at [494, 231] on p "Selecting a few focus words" at bounding box center [601, 231] width 299 height 16
click at [415, 231] on input "Selecting a few focus words" at bounding box center [407, 231] width 16 height 16
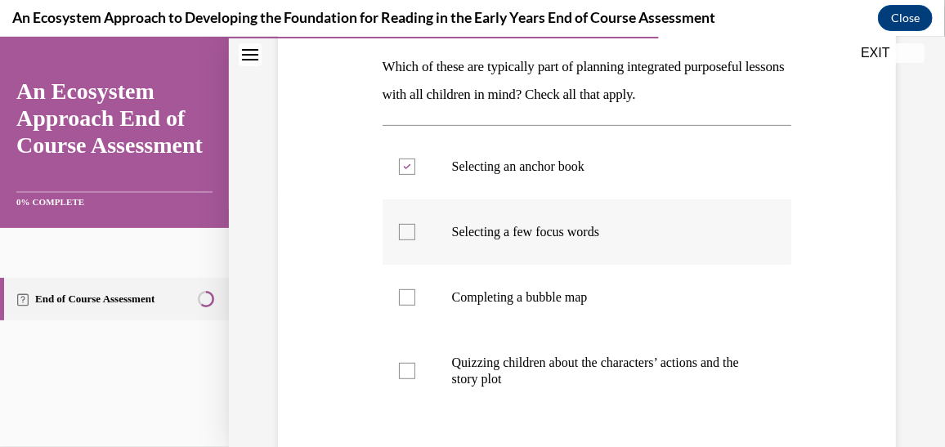
checkbox input "true"
click at [494, 370] on p "Quizzing children about the characters’ actions and the story plot" at bounding box center [601, 370] width 299 height 33
click at [415, 370] on input "Quizzing children about the characters’ actions and the story plot" at bounding box center [407, 370] width 16 height 16
checkbox input "true"
click at [509, 290] on p "Completing a bubble map" at bounding box center [601, 297] width 299 height 16
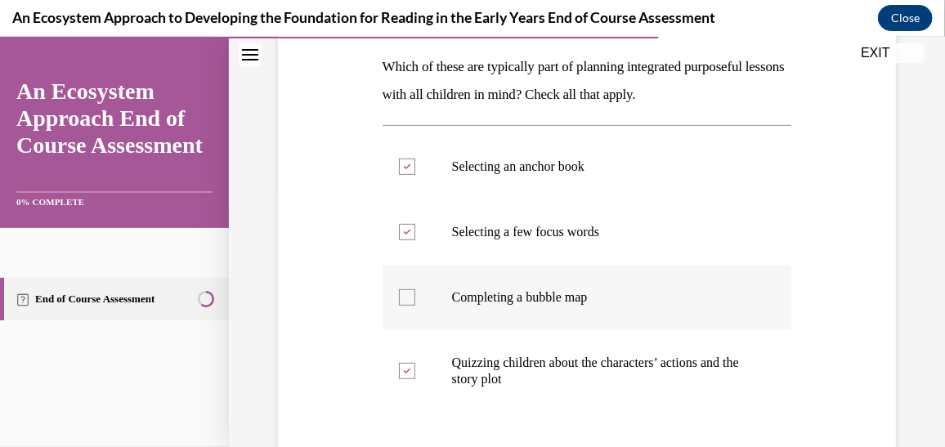
click at [415, 290] on input "Completing a bubble map" at bounding box center [407, 297] width 16 height 16
checkbox input "true"
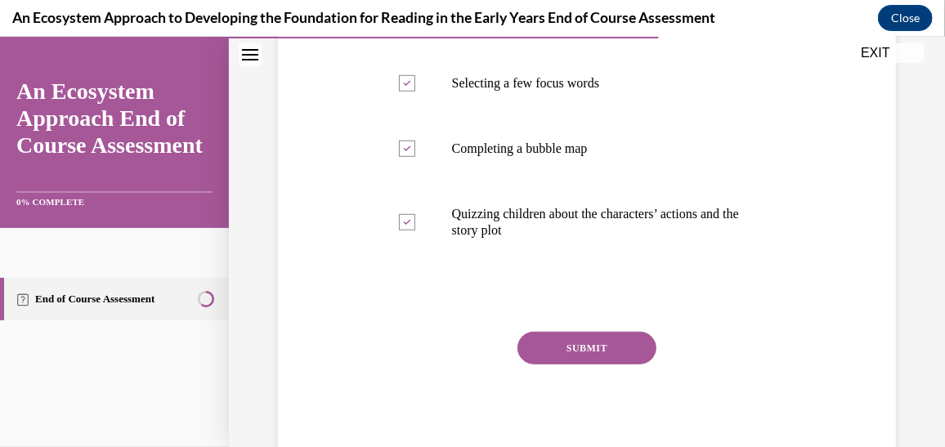
scroll to position [436, 0]
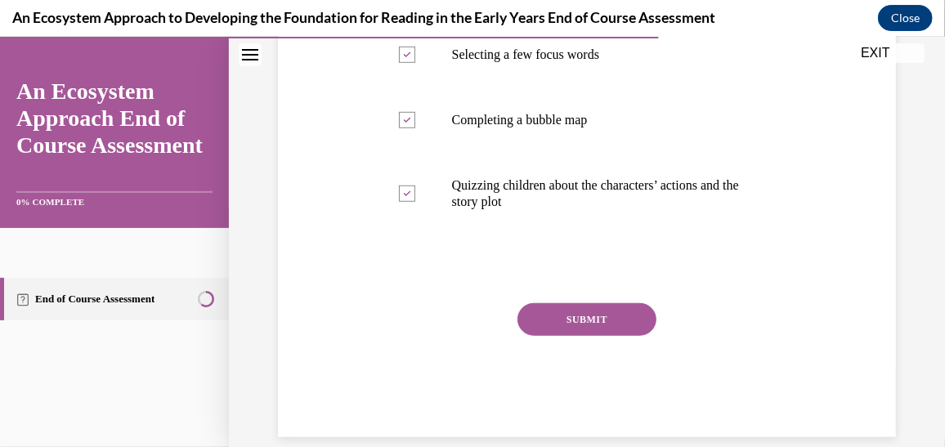
click at [575, 327] on button "SUBMIT" at bounding box center [587, 319] width 139 height 33
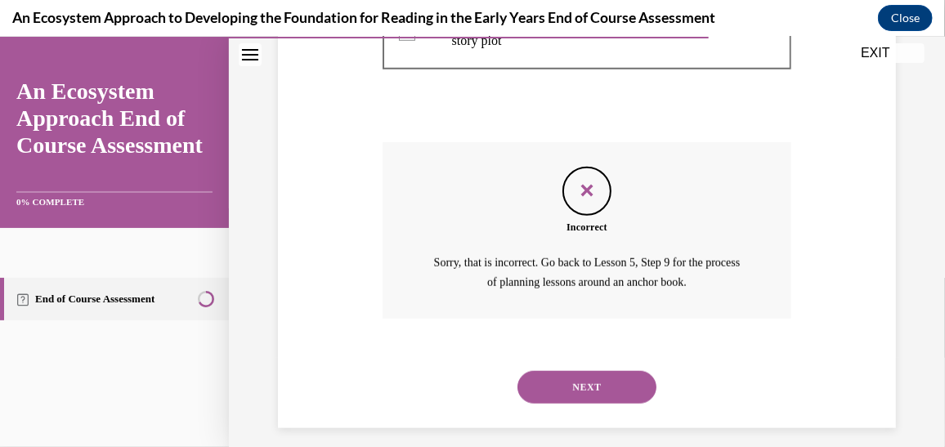
scroll to position [609, 0]
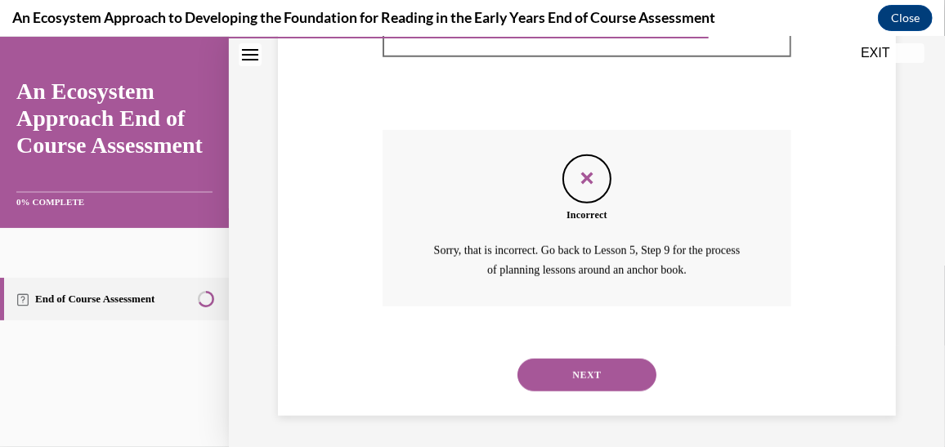
click at [577, 362] on button "NEXT" at bounding box center [587, 374] width 139 height 33
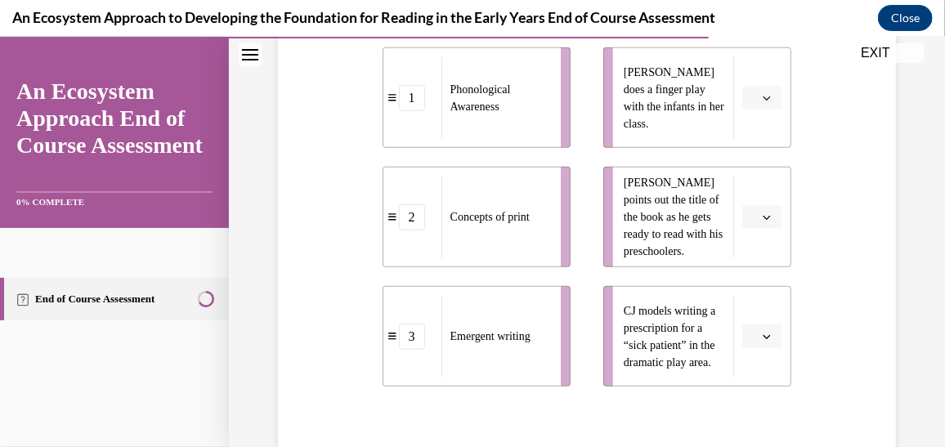
scroll to position [373, 0]
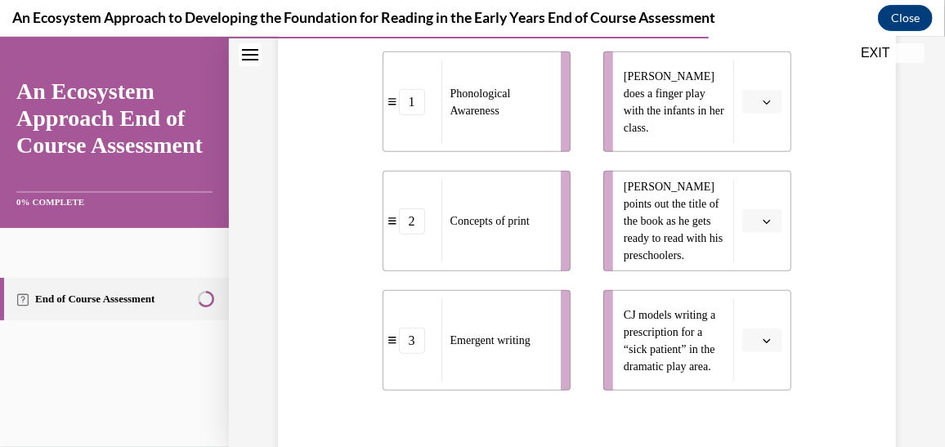
click at [763, 222] on icon "button" at bounding box center [767, 221] width 8 height 8
click at [746, 352] on span "3" at bounding box center [748, 354] width 6 height 13
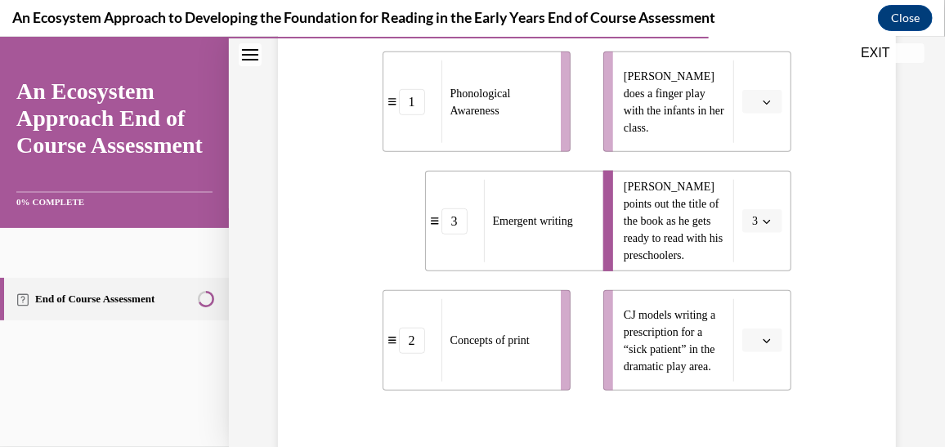
click at [753, 346] on button "button" at bounding box center [763, 340] width 40 height 25
click at [752, 230] on div "1" at bounding box center [752, 238] width 40 height 33
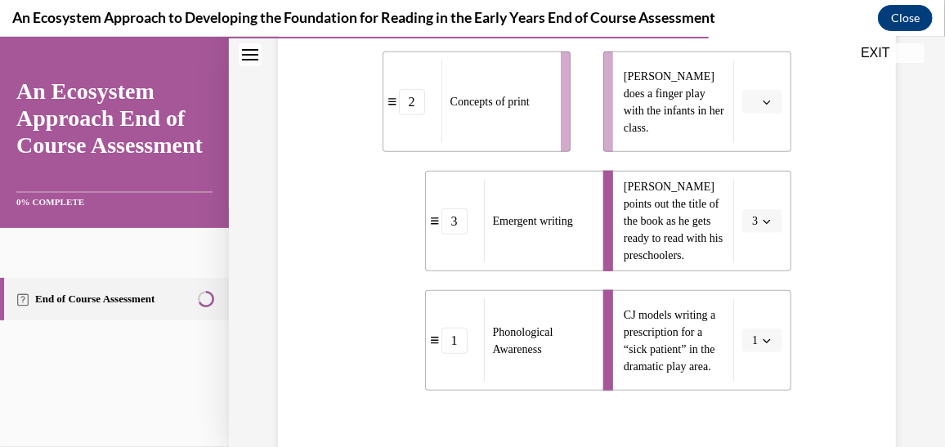
click at [764, 102] on icon "button" at bounding box center [767, 102] width 7 height 4
click at [756, 199] on div "2" at bounding box center [752, 202] width 40 height 33
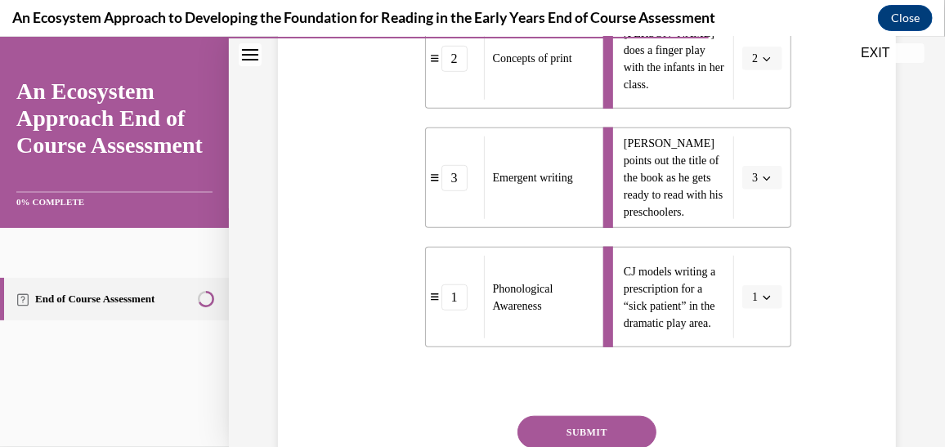
scroll to position [473, 0]
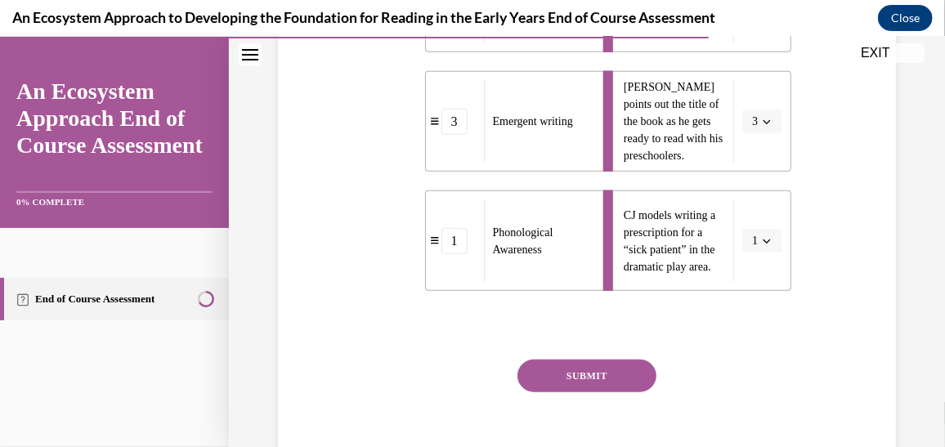
click at [619, 379] on button "SUBMIT" at bounding box center [587, 375] width 139 height 33
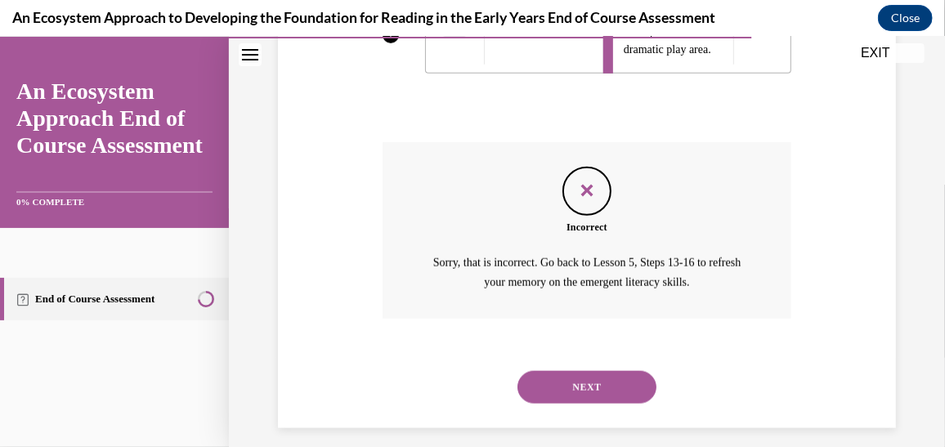
scroll to position [703, 0]
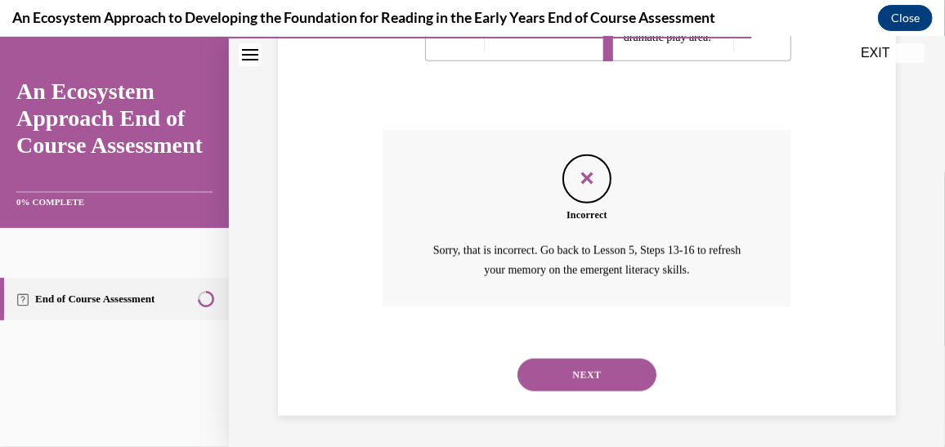
click at [619, 379] on button "NEXT" at bounding box center [587, 374] width 139 height 33
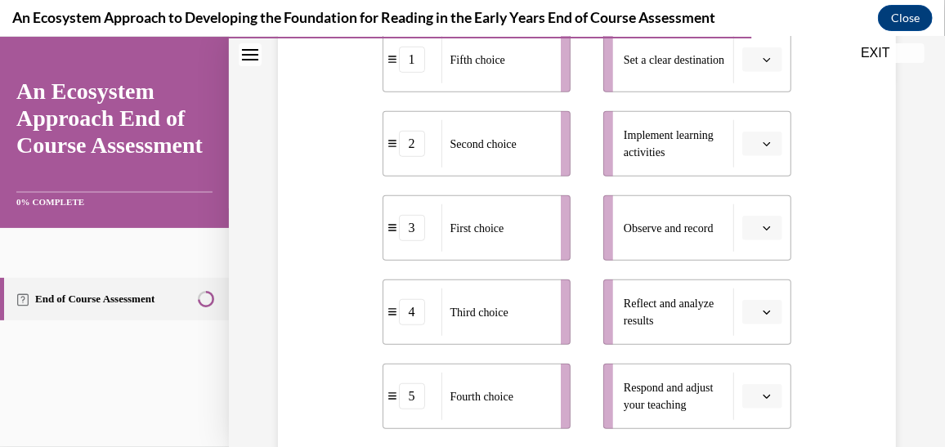
scroll to position [370, 0]
click at [865, 288] on div "Question 12/15 Put the steps of the progress monitoring process in the right or…" at bounding box center [587, 219] width 626 height 824
click at [752, 65] on button "button" at bounding box center [763, 58] width 40 height 25
click at [743, 172] on div "2" at bounding box center [752, 158] width 40 height 33
click at [758, 153] on li "Implement learning activities" at bounding box center [698, 142] width 188 height 65
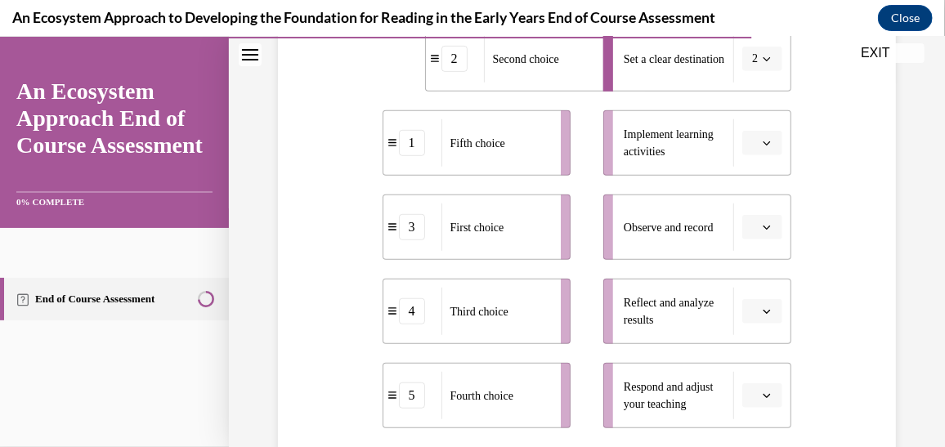
click at [763, 145] on icon "button" at bounding box center [767, 142] width 8 height 8
click at [755, 268] on div "3" at bounding box center [752, 275] width 40 height 33
click at [757, 232] on button "button" at bounding box center [763, 226] width 40 height 25
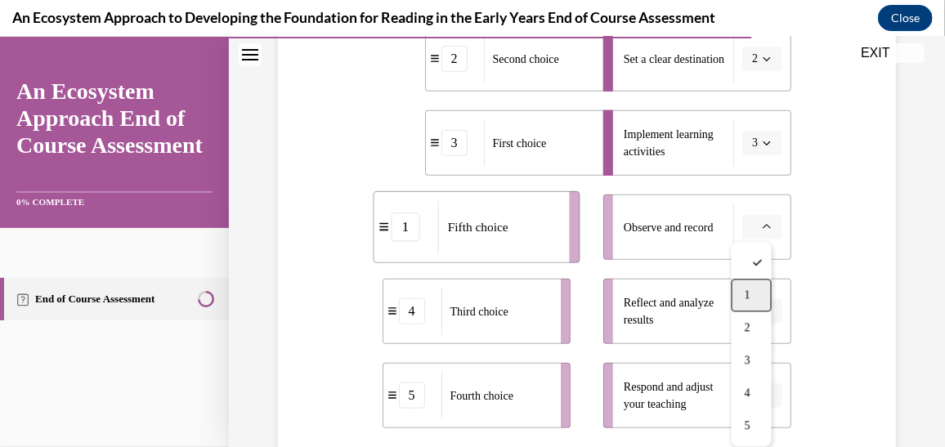
click at [752, 288] on div "1" at bounding box center [752, 294] width 40 height 33
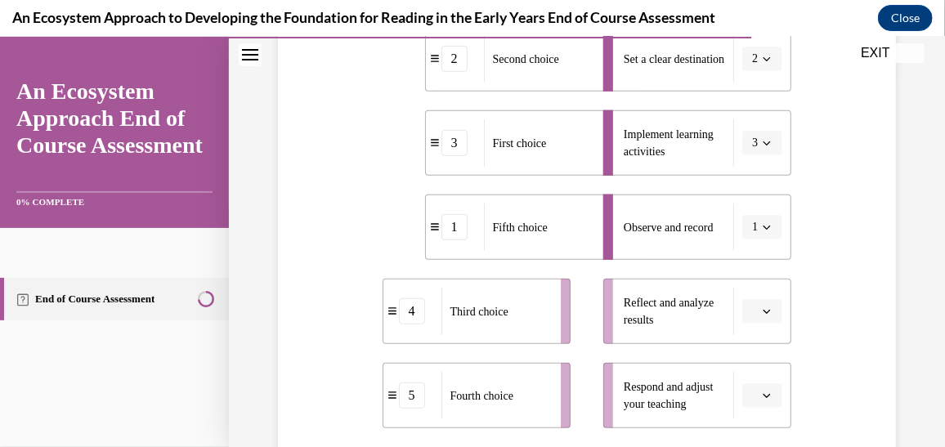
click at [763, 312] on icon "button" at bounding box center [767, 311] width 8 height 8
click at [755, 269] on div "5" at bounding box center [752, 274] width 40 height 33
click at [763, 398] on span "button" at bounding box center [766, 394] width 11 height 11
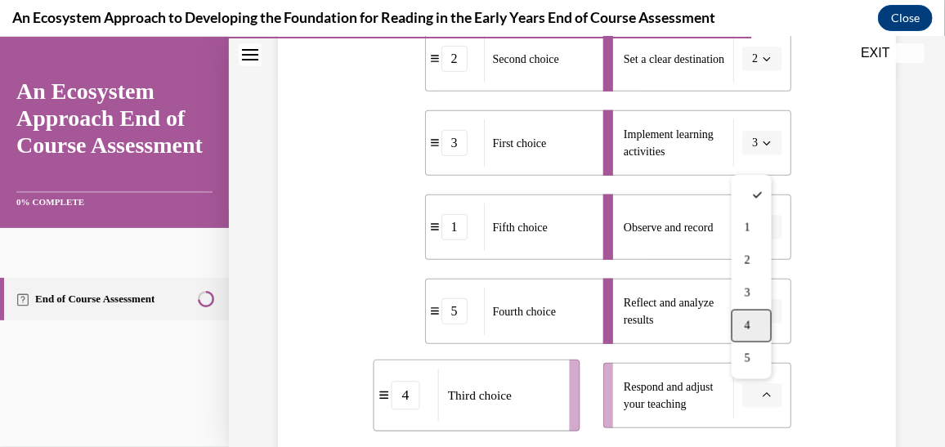
click at [755, 334] on div "4" at bounding box center [752, 325] width 40 height 33
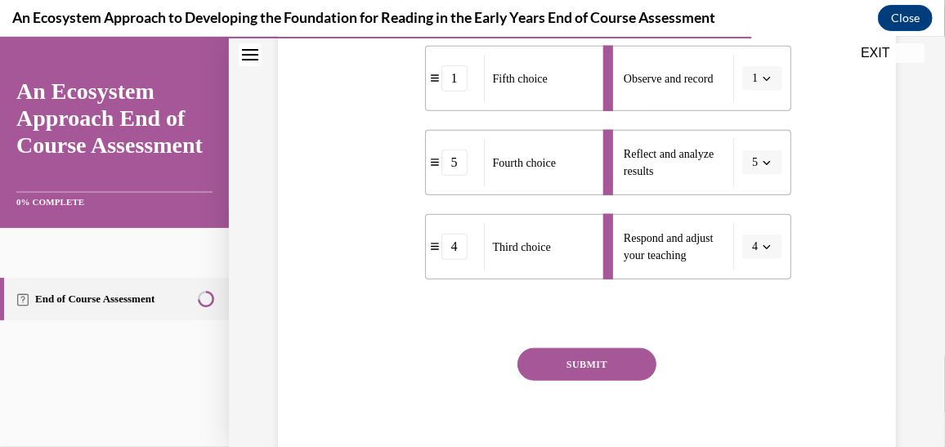
scroll to position [586, 0]
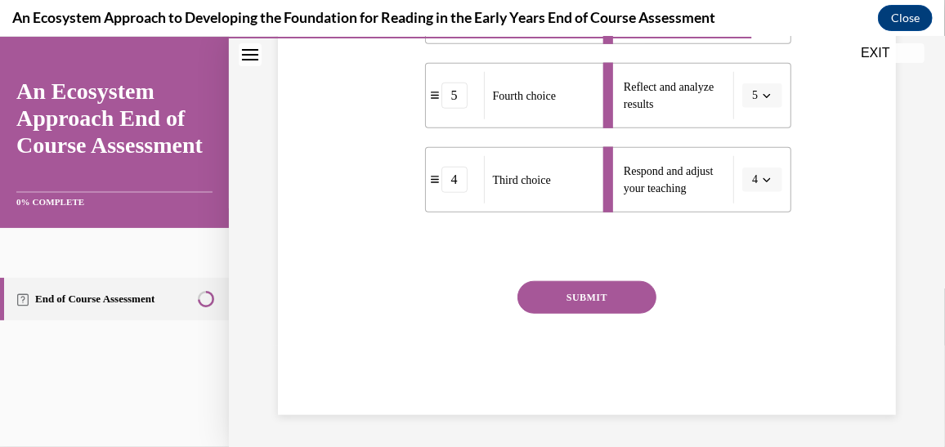
click at [599, 307] on button "SUBMIT" at bounding box center [587, 297] width 139 height 33
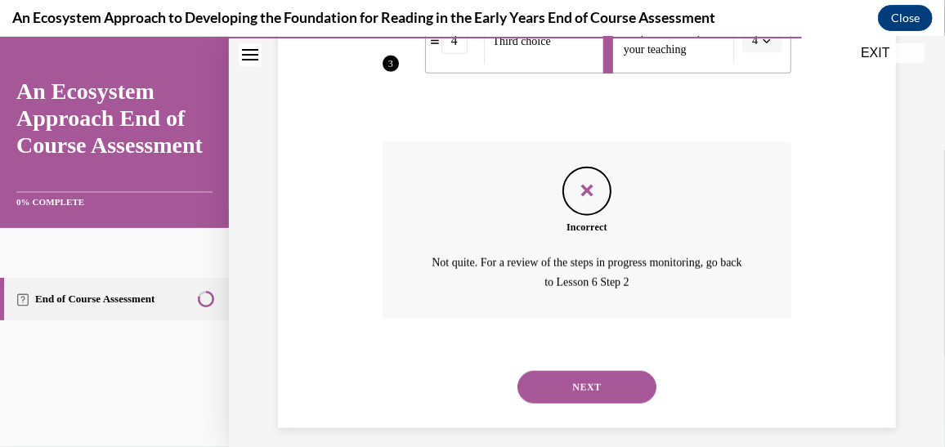
scroll to position [739, 0]
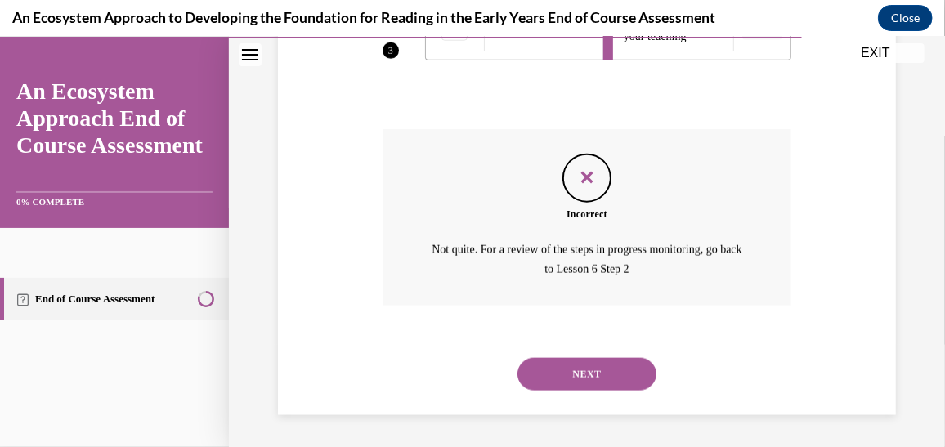
click at [591, 357] on button "NEXT" at bounding box center [587, 373] width 139 height 33
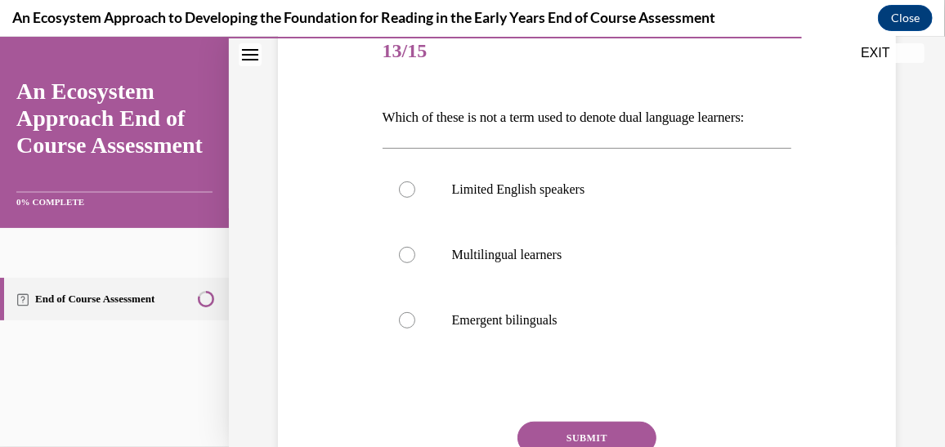
scroll to position [237, 0]
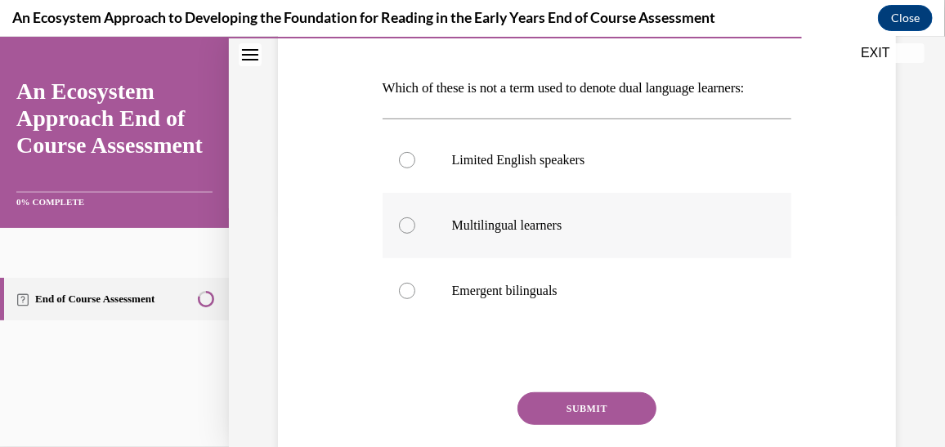
click at [510, 225] on p "Multilingual learners" at bounding box center [601, 225] width 299 height 16
click at [415, 225] on input "Multilingual learners" at bounding box center [407, 225] width 16 height 16
radio input "true"
click at [574, 416] on button "SUBMIT" at bounding box center [587, 408] width 139 height 33
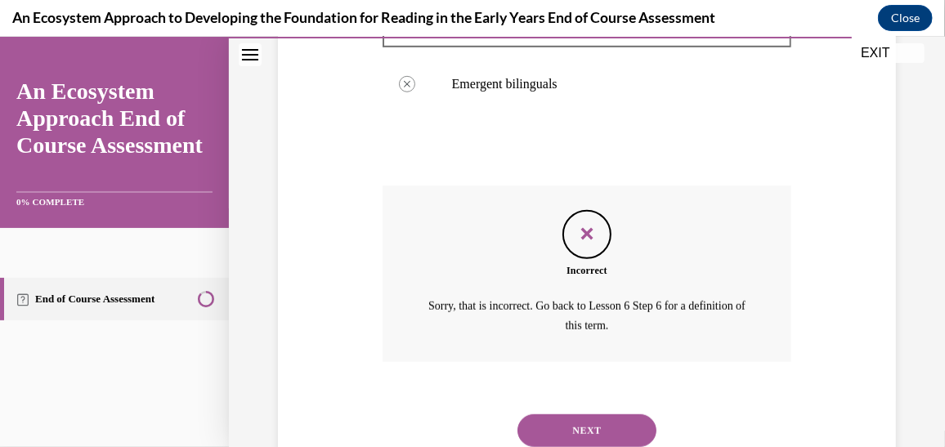
scroll to position [500, 0]
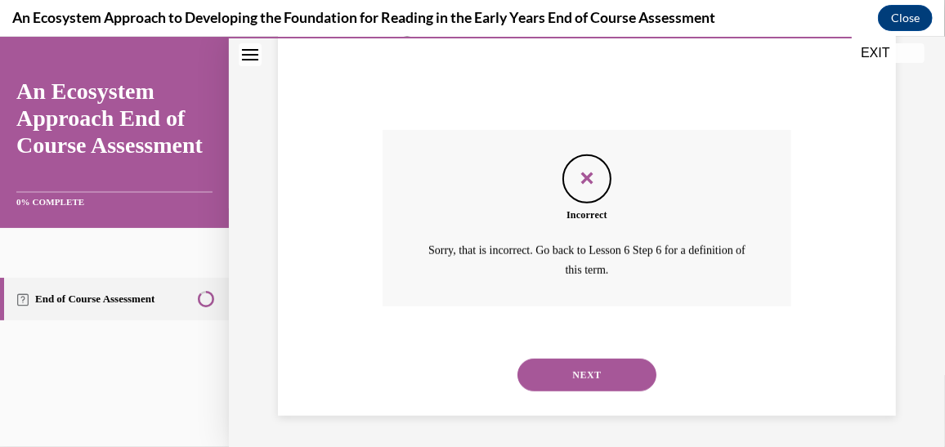
click at [579, 378] on button "NEXT" at bounding box center [587, 374] width 139 height 33
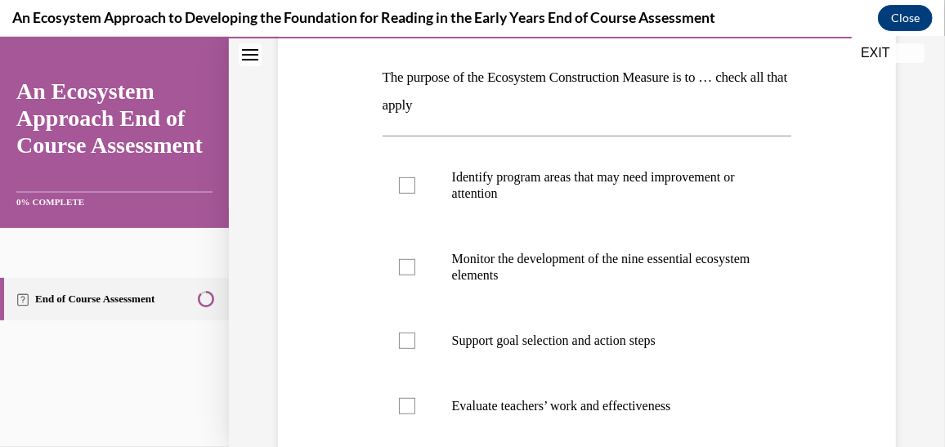
scroll to position [297, 0]
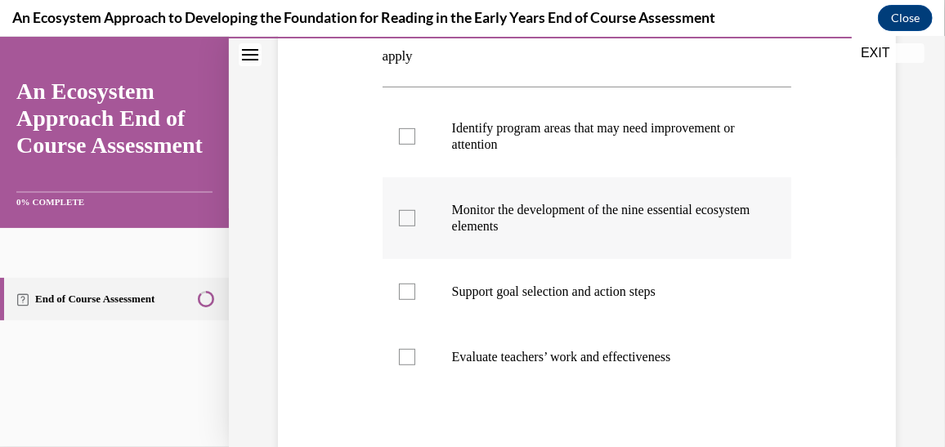
click at [564, 209] on p "Monitor the development of the nine essential ecosystem elements" at bounding box center [601, 217] width 299 height 33
click at [415, 209] on input "Monitor the development of the nine essential ecosystem elements" at bounding box center [407, 217] width 16 height 16
checkbox input "true"
click at [545, 142] on p "Identify program areas that may need improvement or attention" at bounding box center [601, 135] width 299 height 33
click at [415, 142] on input "Identify program areas that may need improvement or attention" at bounding box center [407, 136] width 16 height 16
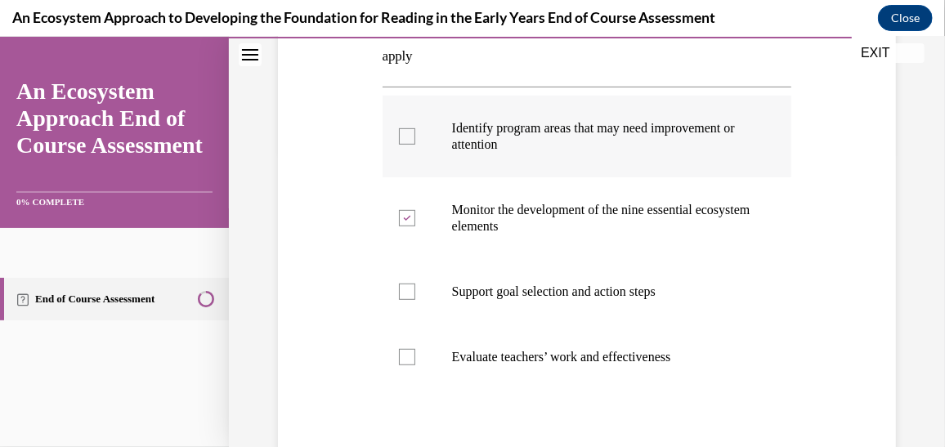
checkbox input "true"
click at [560, 287] on p "Support goal selection and action steps" at bounding box center [601, 291] width 299 height 16
click at [415, 287] on input "Support goal selection and action steps" at bounding box center [407, 291] width 16 height 16
checkbox input "true"
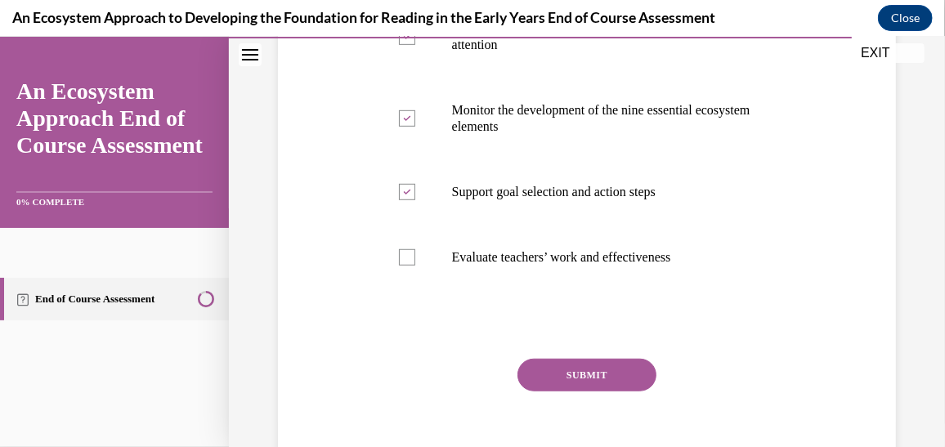
scroll to position [416, 0]
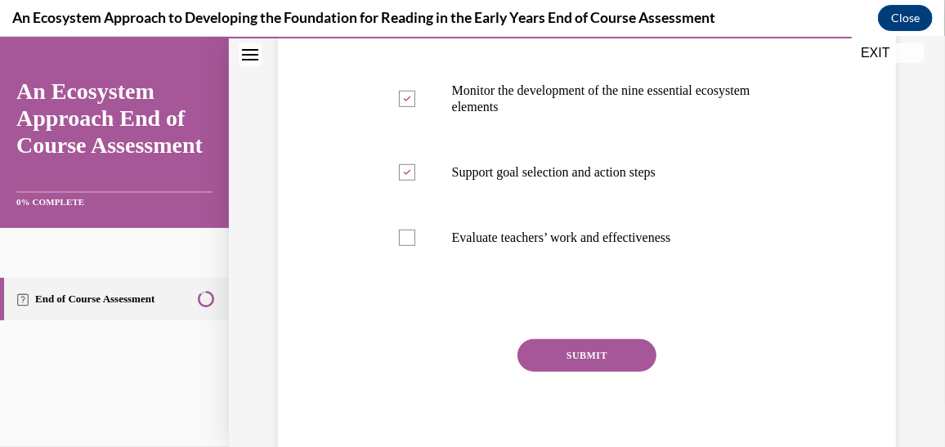
click at [615, 339] on button "SUBMIT" at bounding box center [587, 355] width 139 height 33
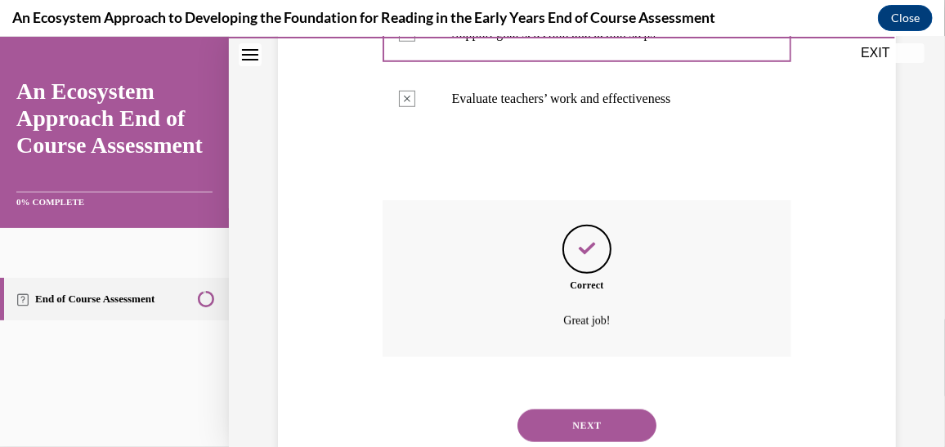
scroll to position [606, 0]
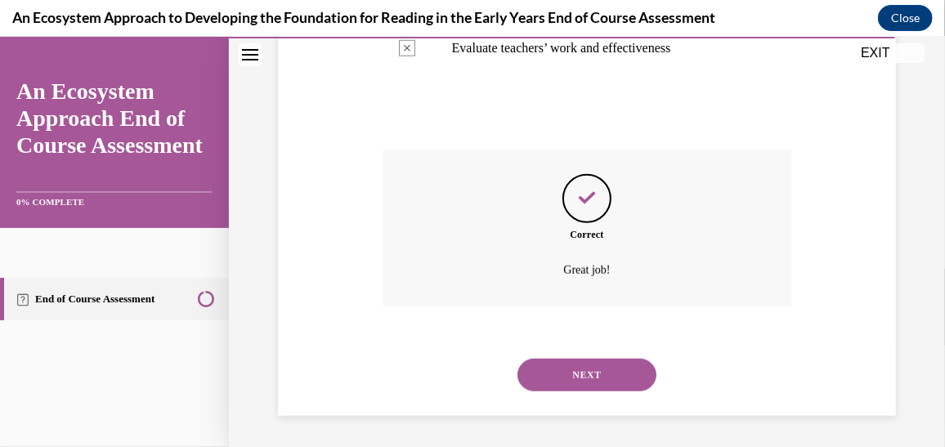
click at [609, 365] on button "NEXT" at bounding box center [587, 374] width 139 height 33
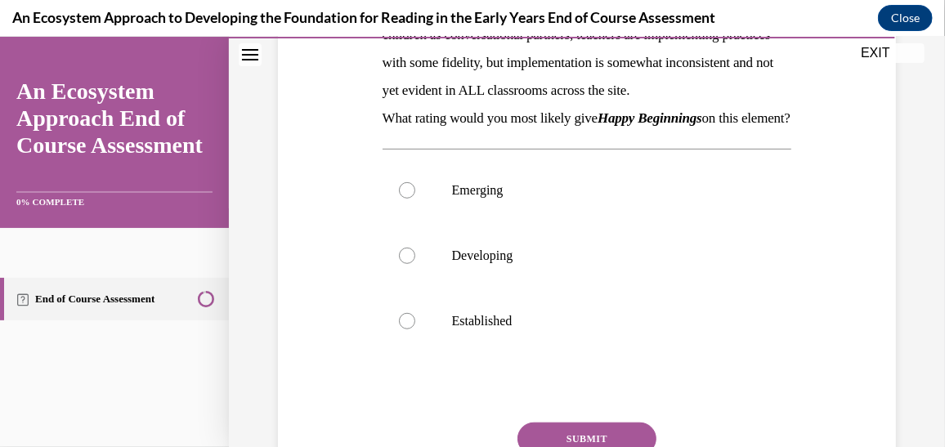
scroll to position [338, 0]
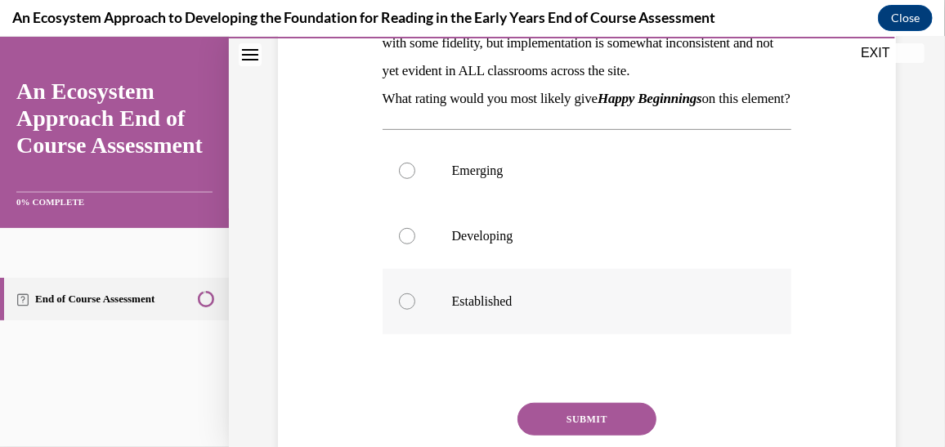
click at [410, 321] on label "Established" at bounding box center [588, 300] width 410 height 65
click at [410, 309] on input "Established" at bounding box center [407, 301] width 16 height 16
radio input "true"
click at [586, 435] on button "SUBMIT" at bounding box center [587, 418] width 139 height 33
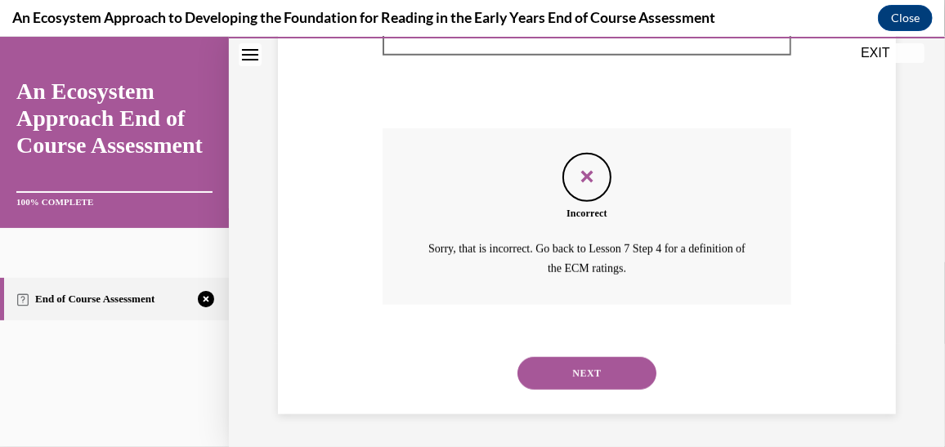
scroll to position [639, 0]
click at [582, 378] on button "NEXT" at bounding box center [587, 373] width 139 height 33
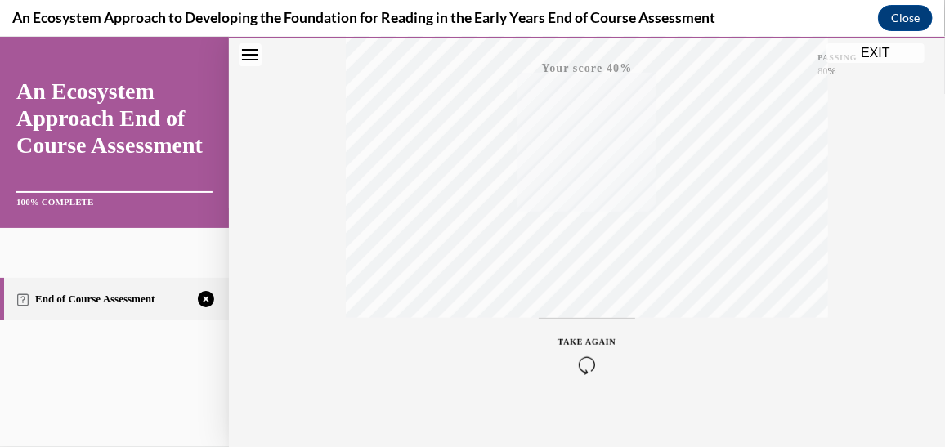
scroll to position [427, 0]
click at [580, 352] on icon "button" at bounding box center [588, 348] width 58 height 18
